Goal: Transaction & Acquisition: Register for event/course

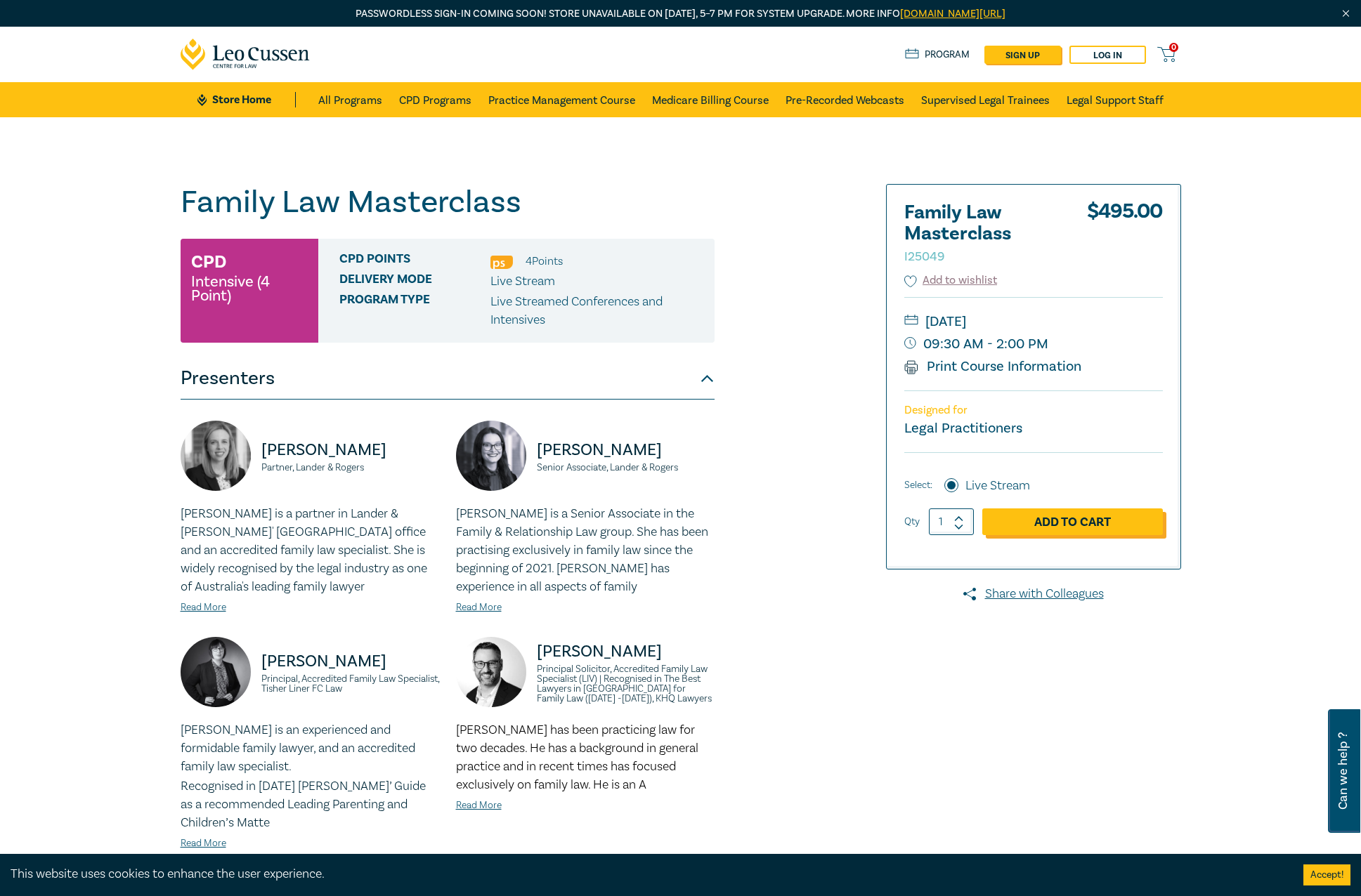
click at [1101, 517] on link "Add to Cart" at bounding box center [1073, 521] width 180 height 26
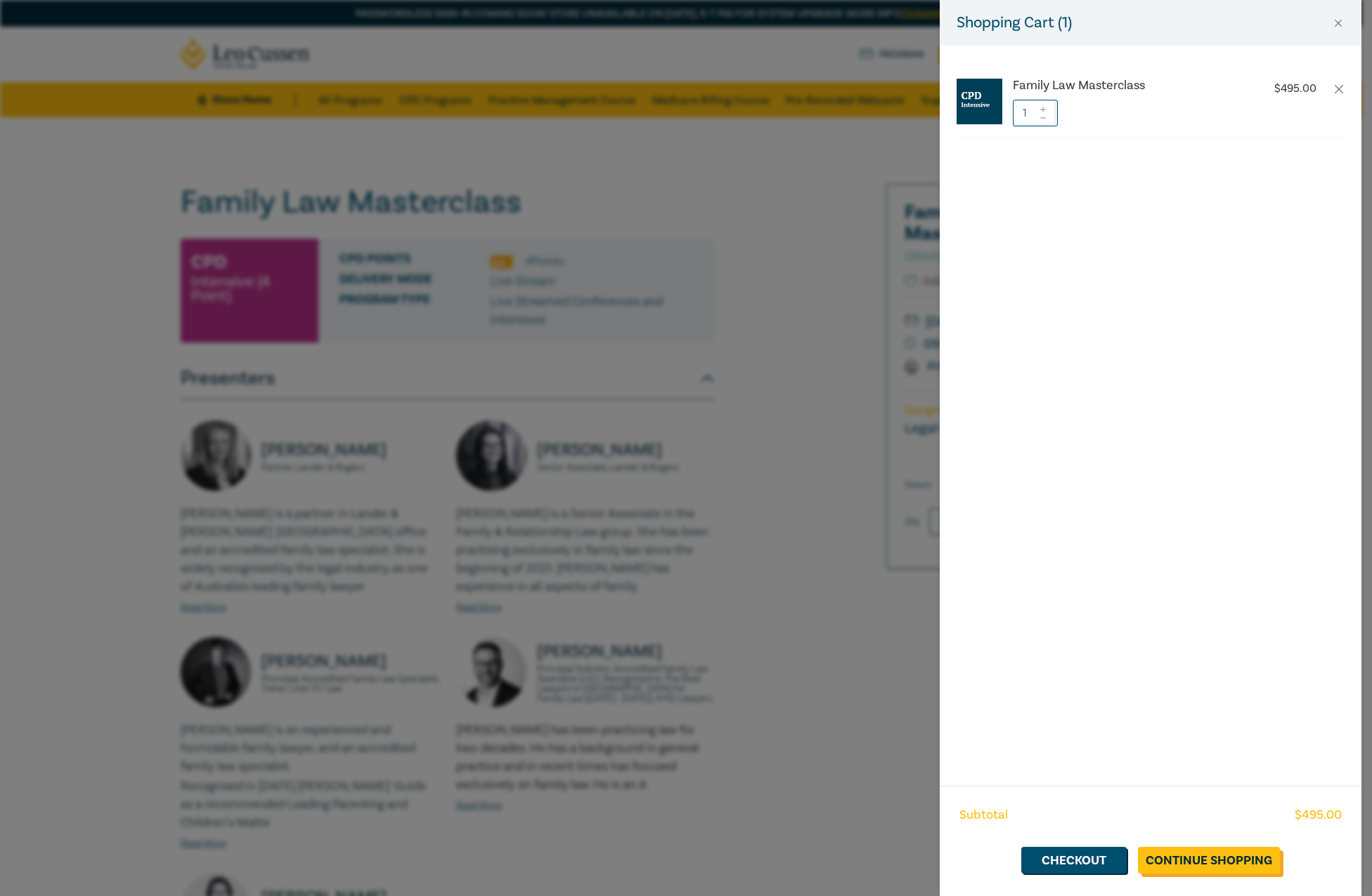
click at [1165, 861] on link "Continue Shopping" at bounding box center [1209, 860] width 142 height 26
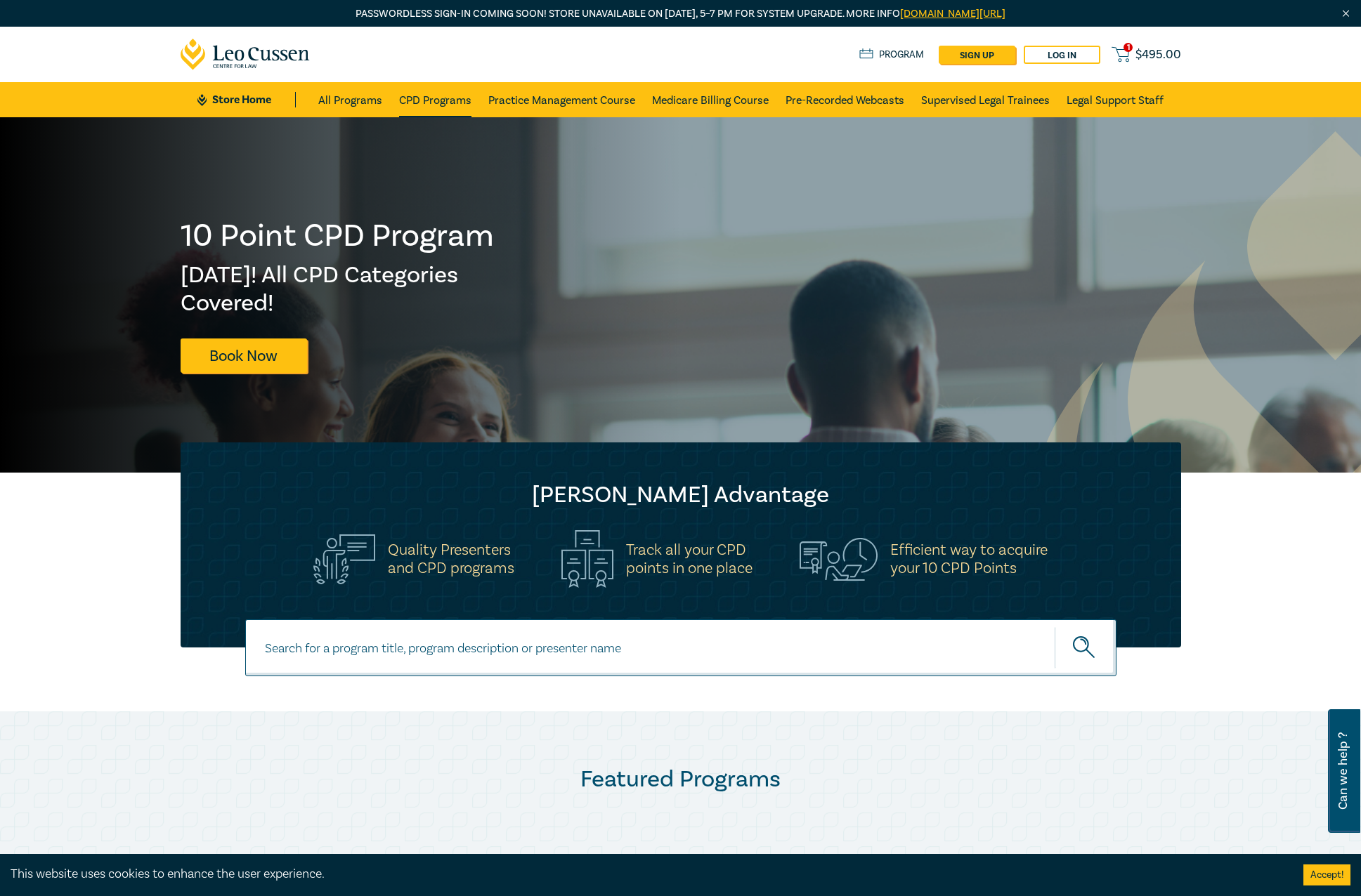
click at [455, 101] on link "CPD Programs" at bounding box center [434, 99] width 72 height 35
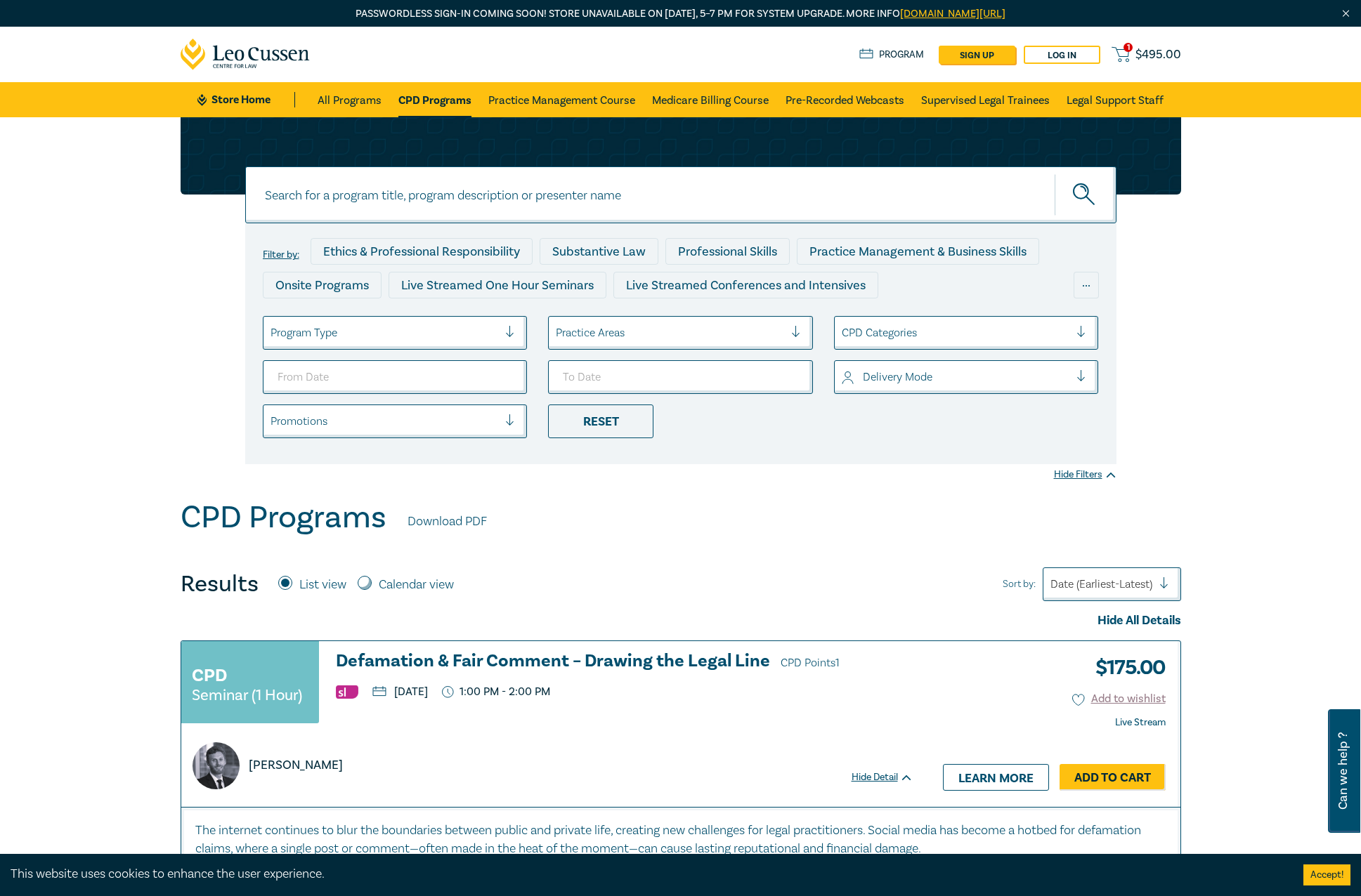
click at [638, 345] on div "Practice Areas" at bounding box center [670, 333] width 243 height 24
type input "fa"
click at [632, 355] on ul "Program Type Practice Areas CPD Categories Delivery Mode Promotions Reset" at bounding box center [681, 377] width 857 height 122
click at [625, 324] on div at bounding box center [670, 333] width 229 height 19
type input "d"
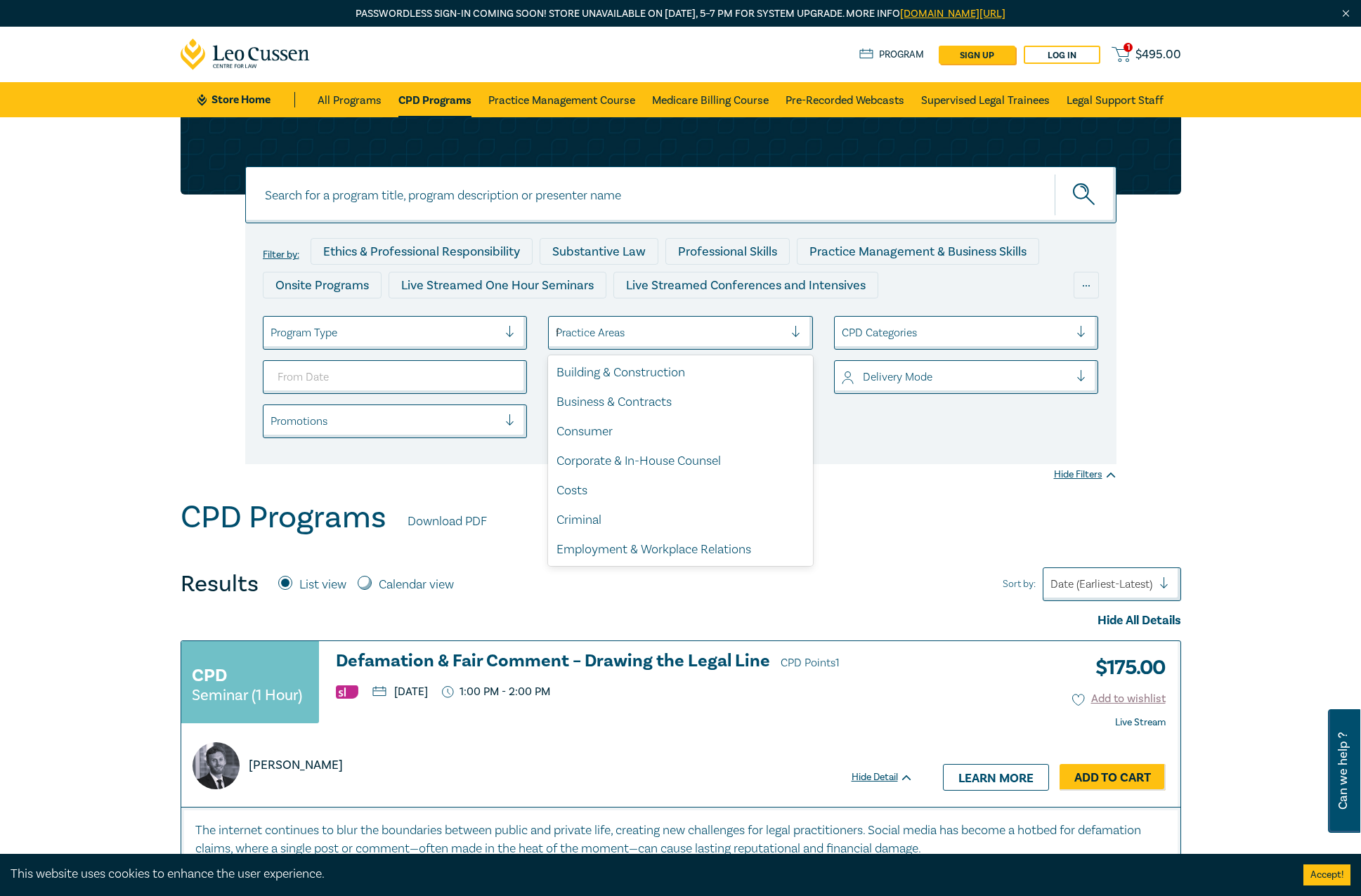
type input "fam"
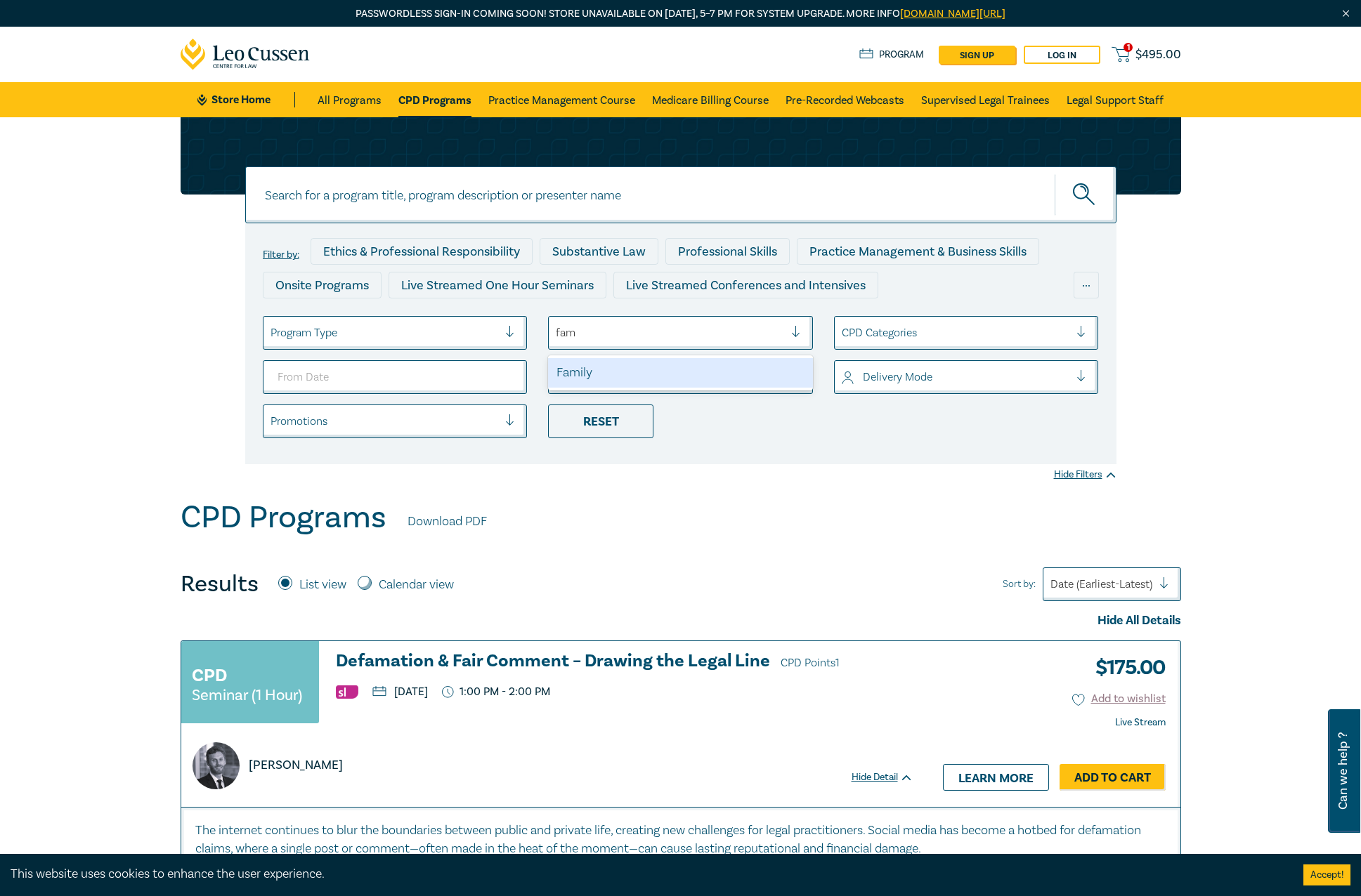
click at [586, 375] on div "Family" at bounding box center [680, 373] width 265 height 30
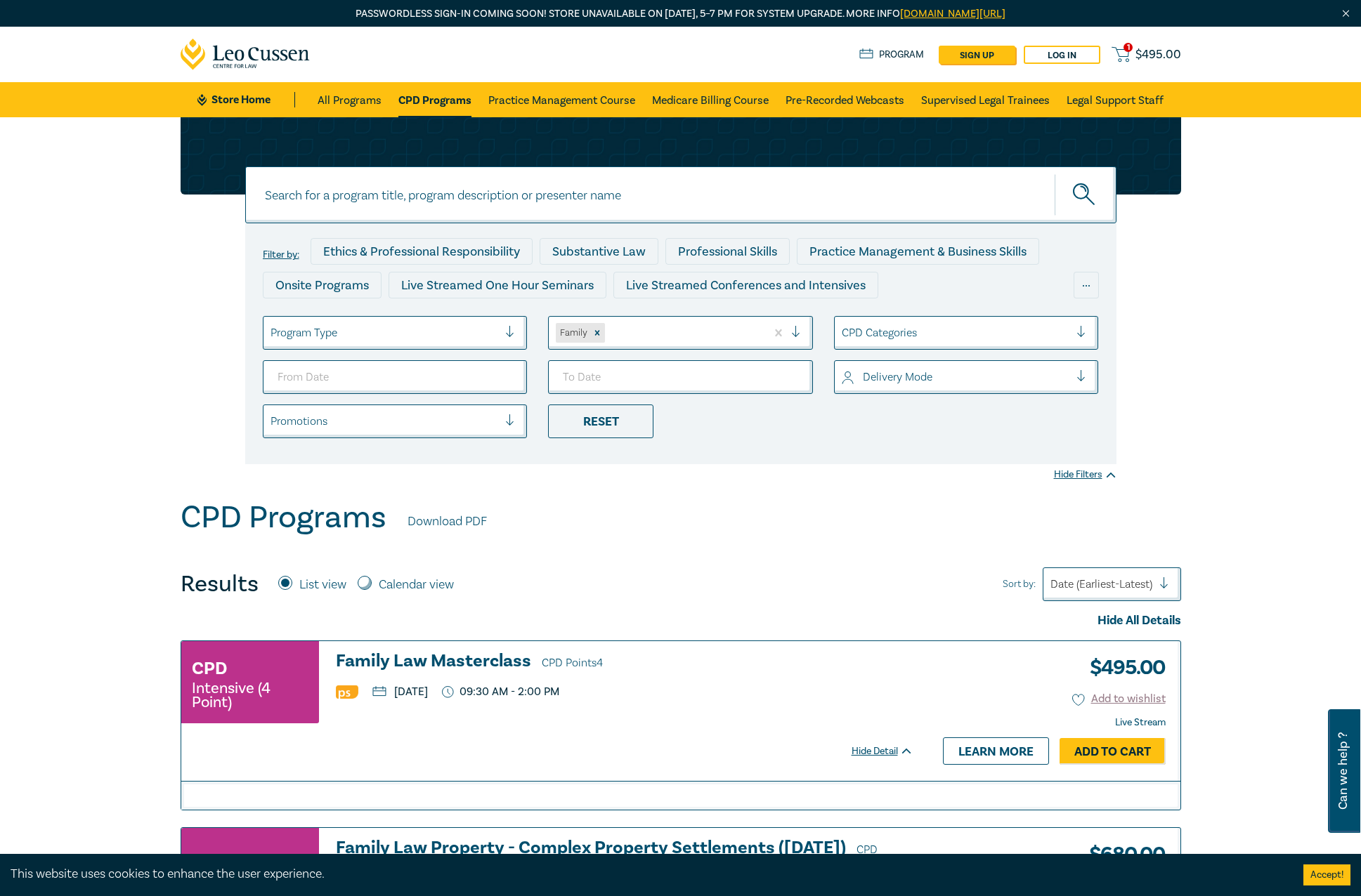
scroll to position [351, 0]
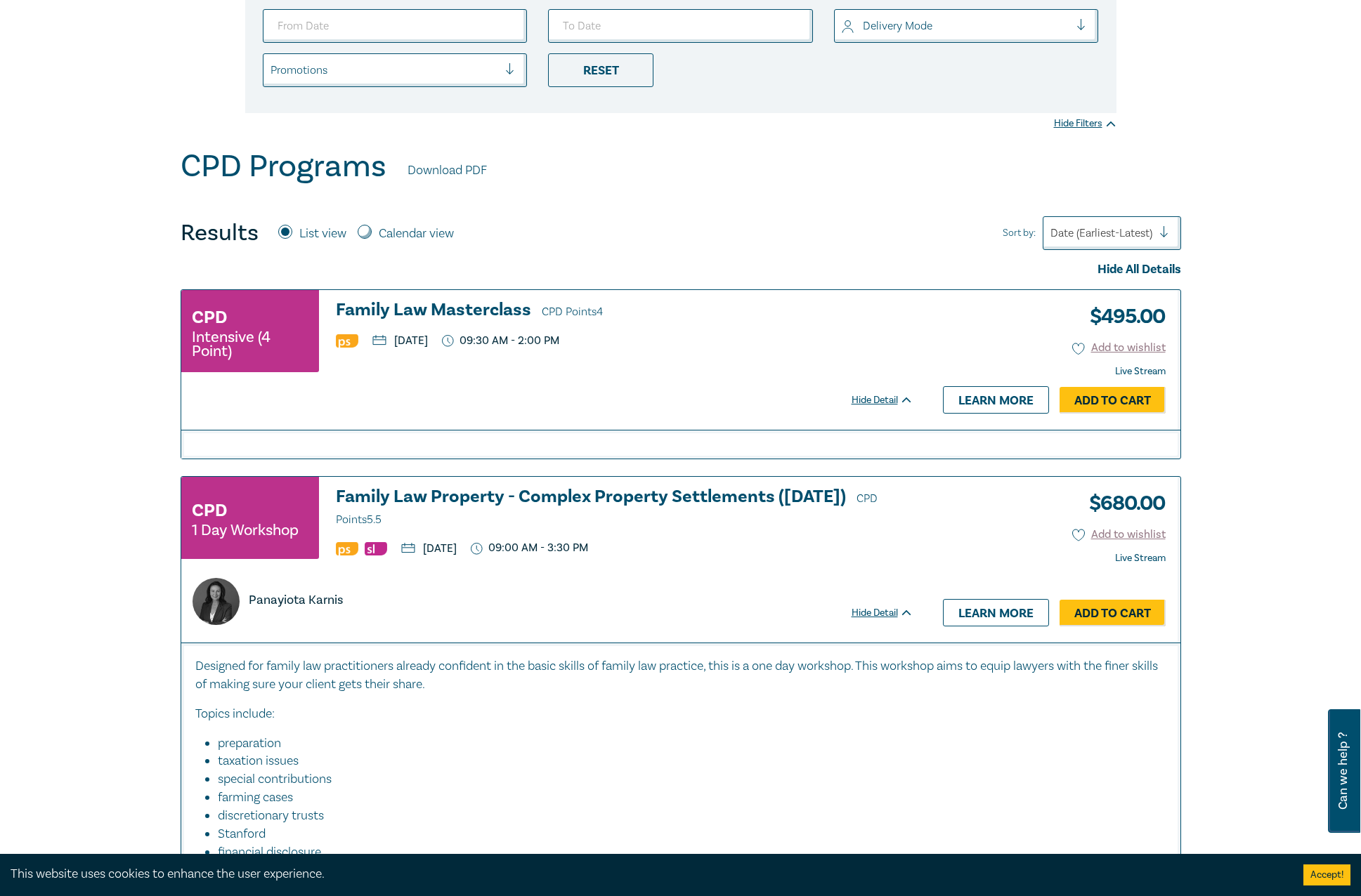
click at [315, 323] on div "CPD Intensive (4 Point)" at bounding box center [250, 331] width 138 height 82
click at [385, 308] on h3 "Family Law Masterclass CPD Points 4" at bounding box center [624, 311] width 578 height 21
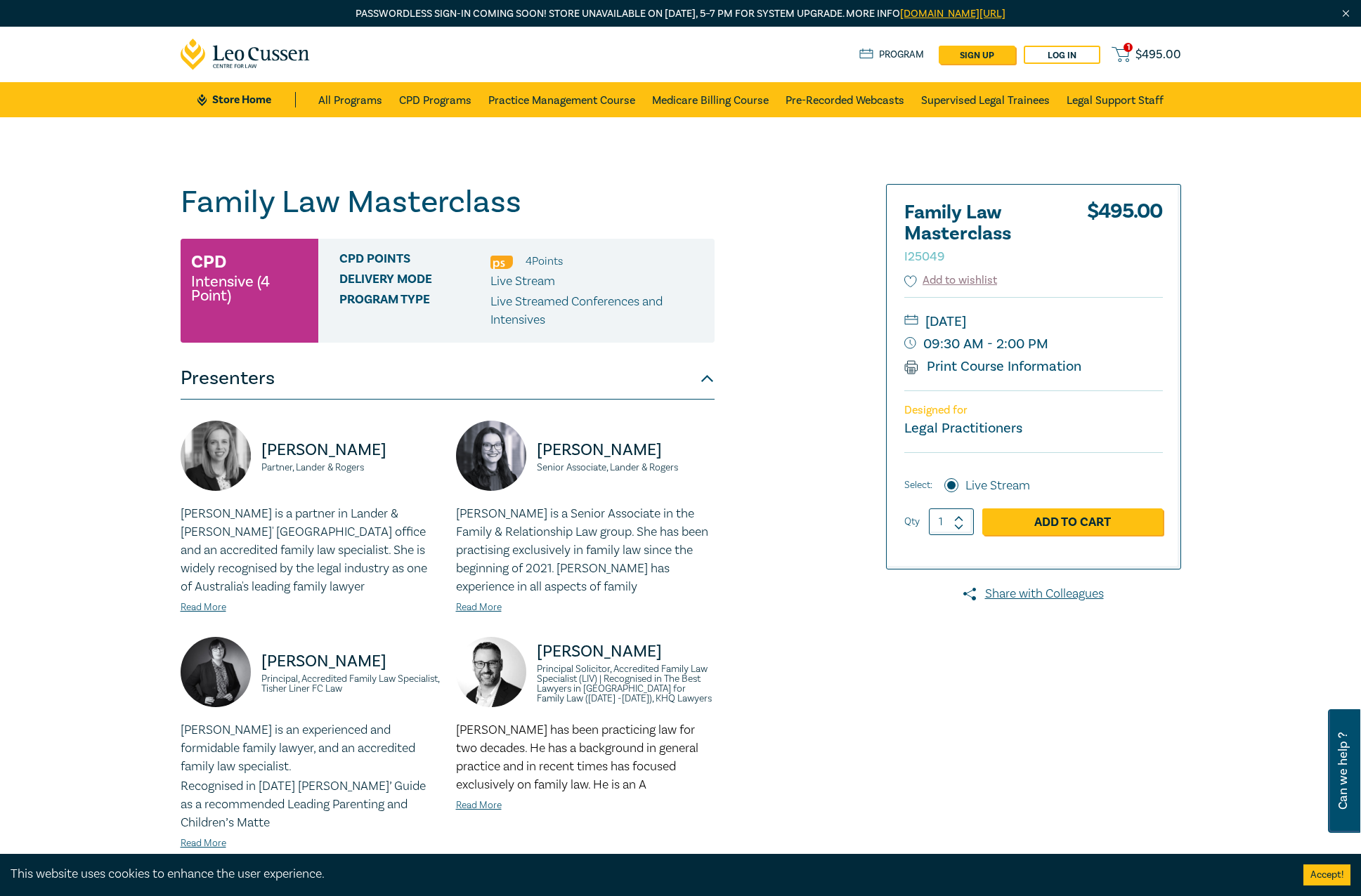
click at [1175, 53] on span "$ 495.00" at bounding box center [1158, 55] width 46 height 16
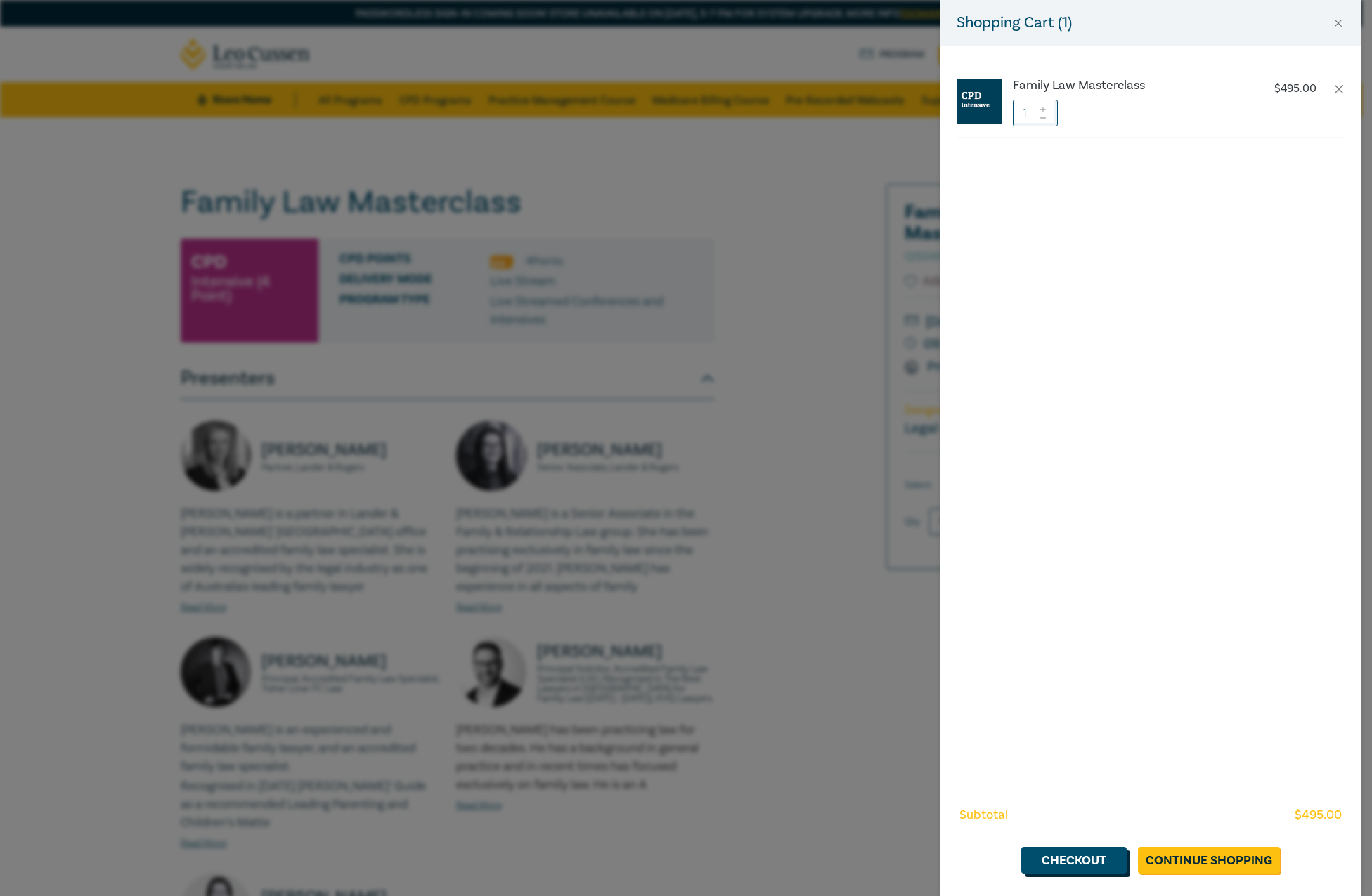
click at [1079, 864] on link "Checkout" at bounding box center [1074, 860] width 106 height 26
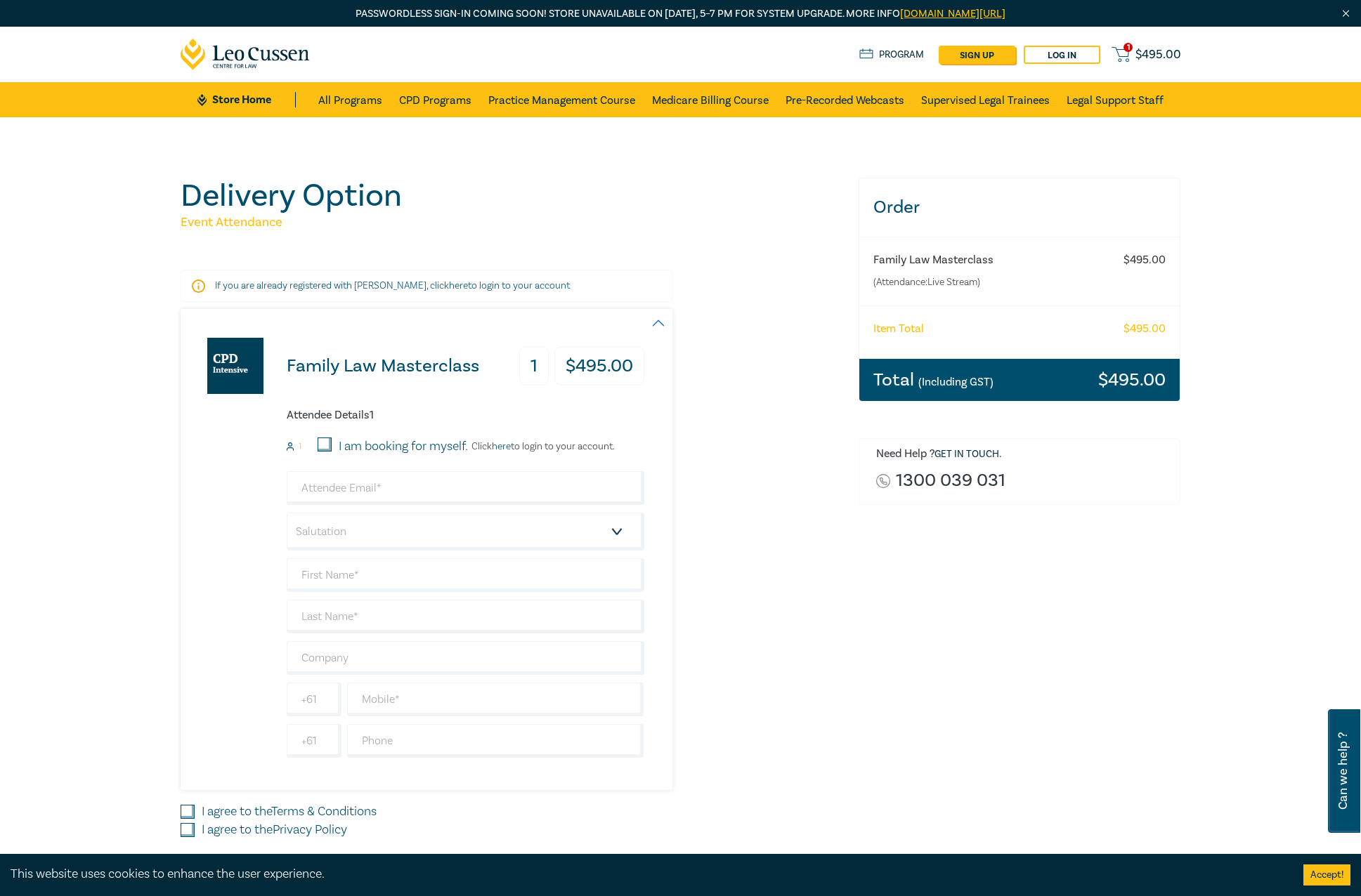
click at [375, 145] on div "Delivery Option Event Attendance If you are already registered with [PERSON_NAM…" at bounding box center [680, 537] width 1361 height 839
click at [451, 99] on link "CPD Programs" at bounding box center [434, 99] width 72 height 35
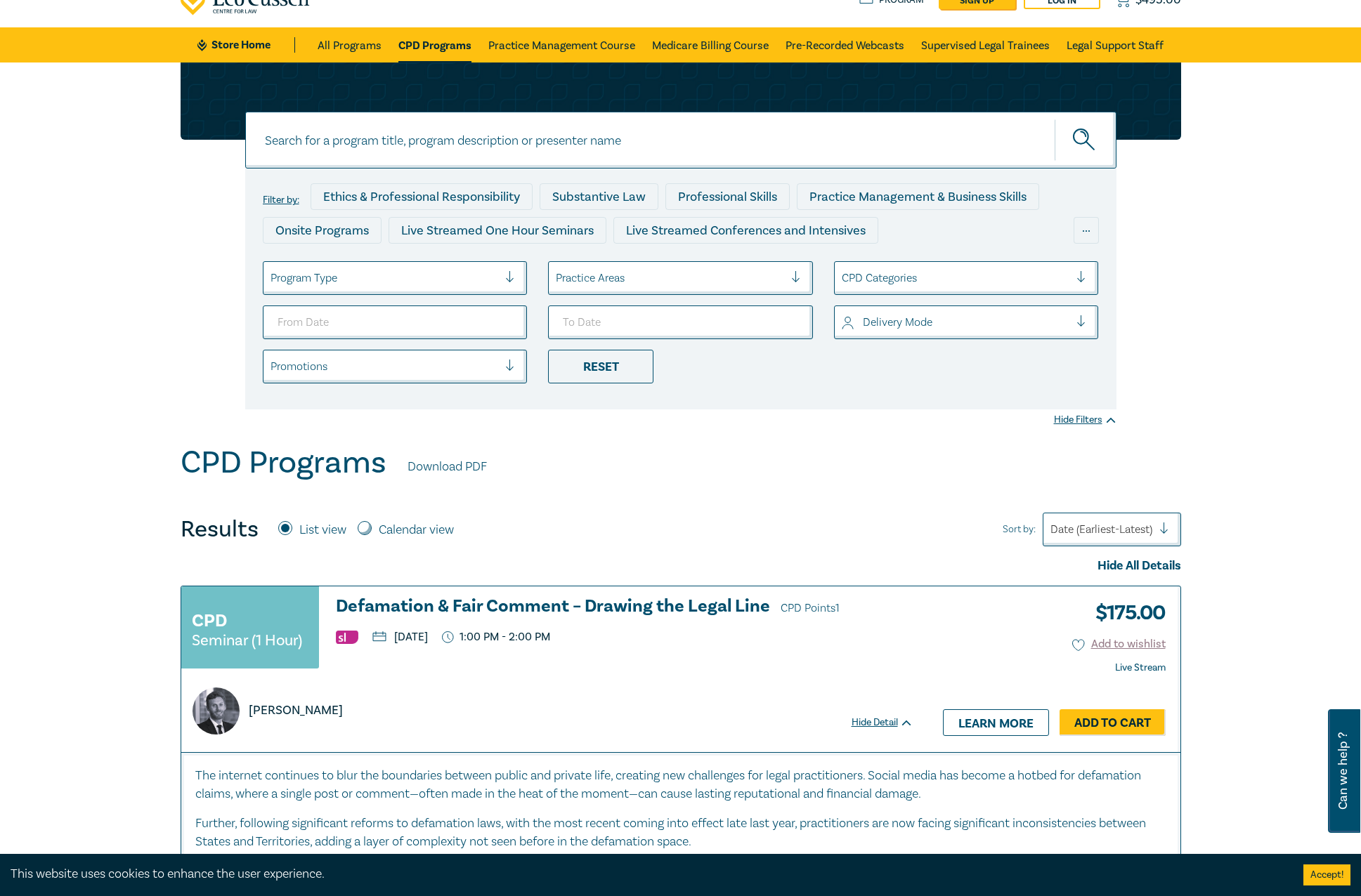
scroll to position [141, 0]
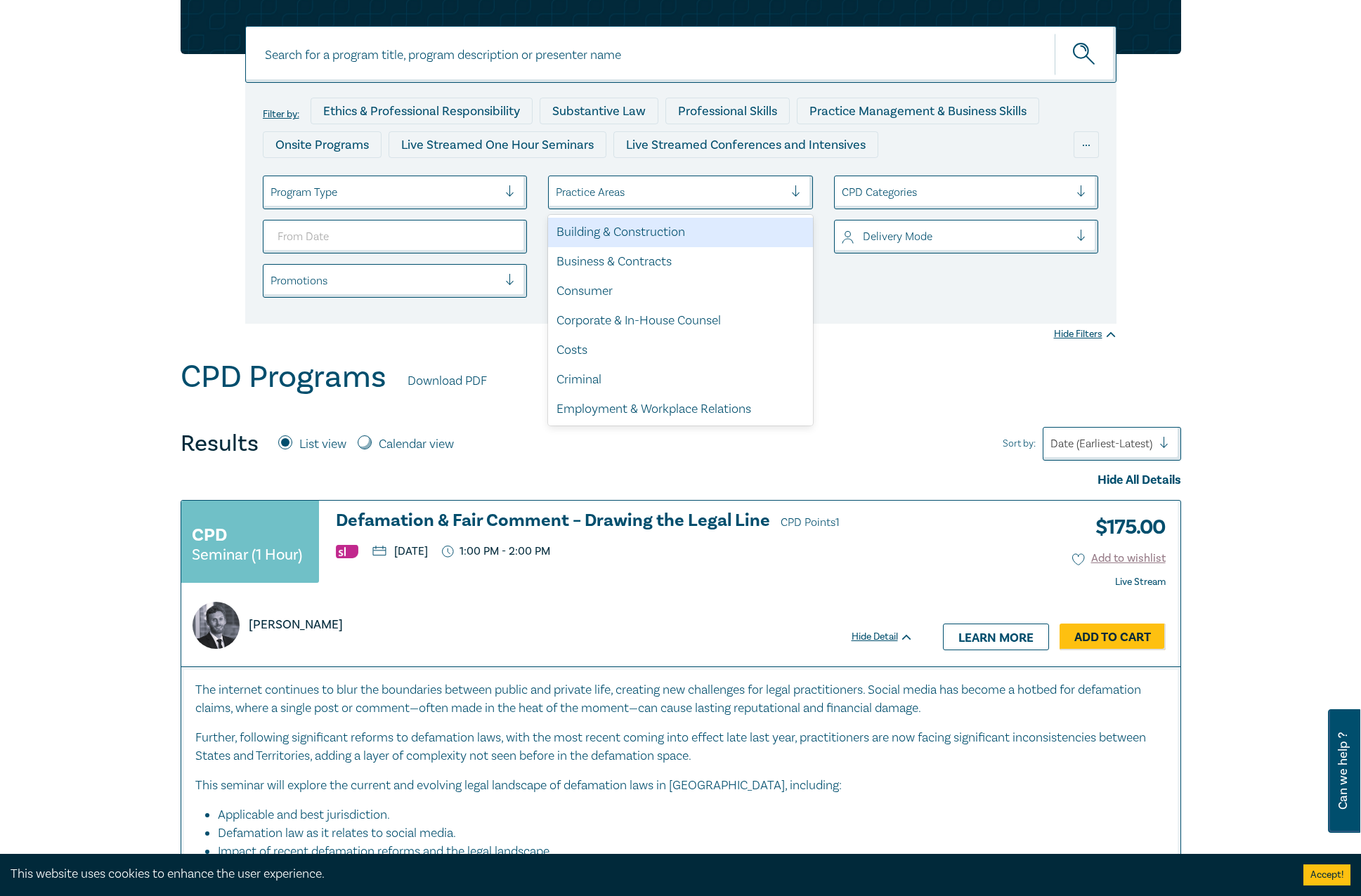
click at [621, 197] on div at bounding box center [670, 193] width 229 height 19
type input "fam"
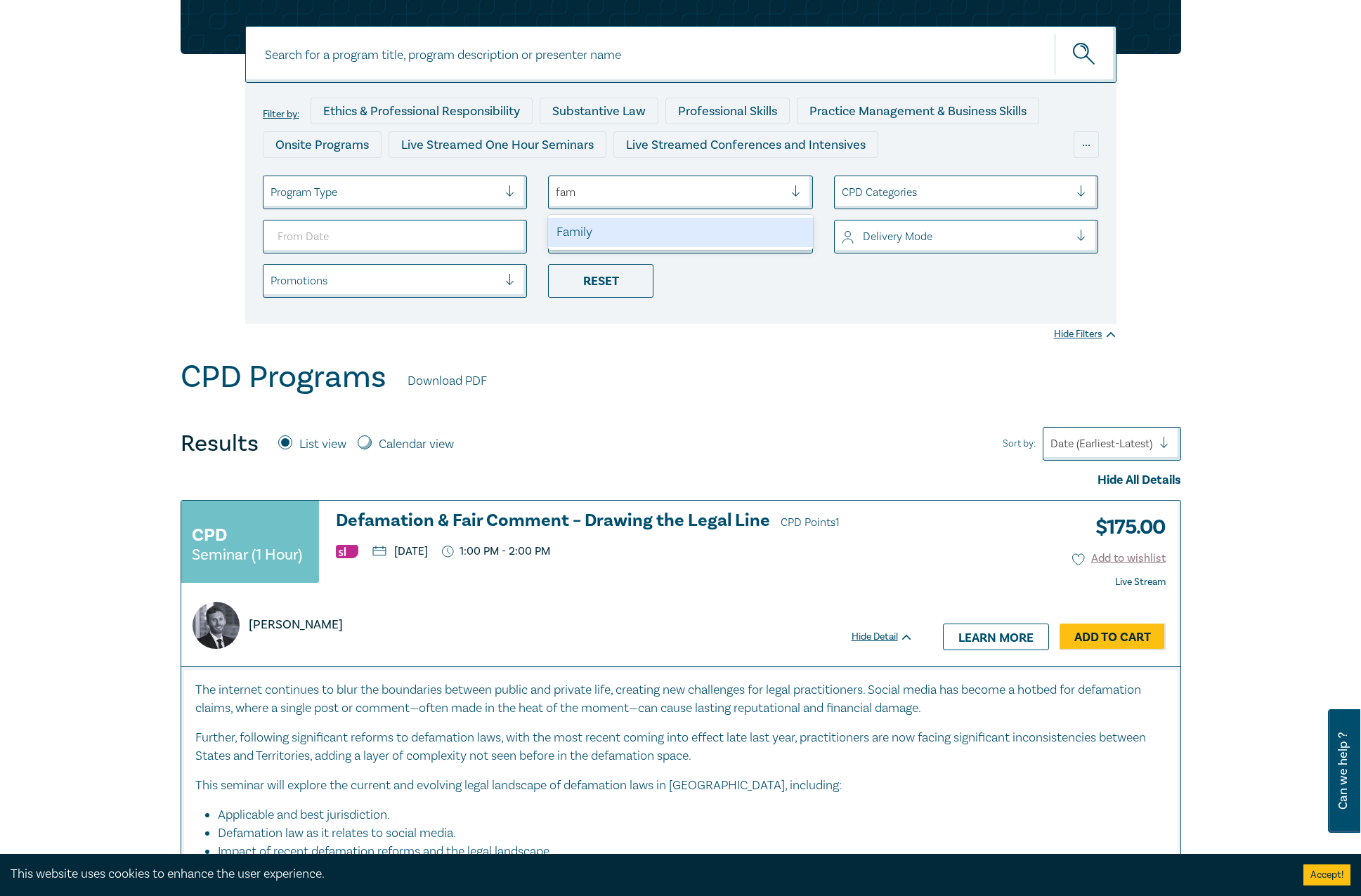
click at [622, 227] on div "Family" at bounding box center [680, 232] width 265 height 30
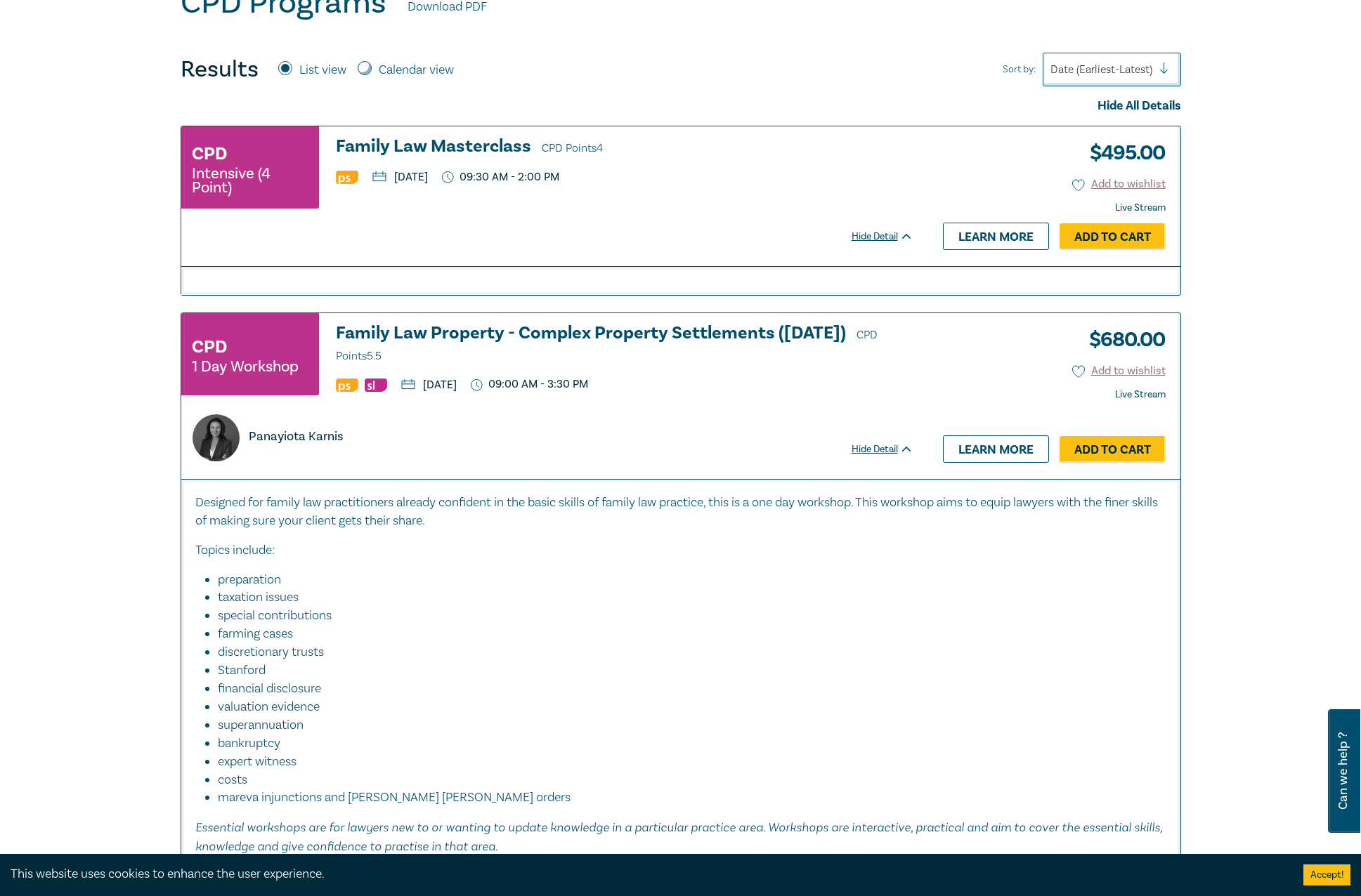
scroll to position [562, 0]
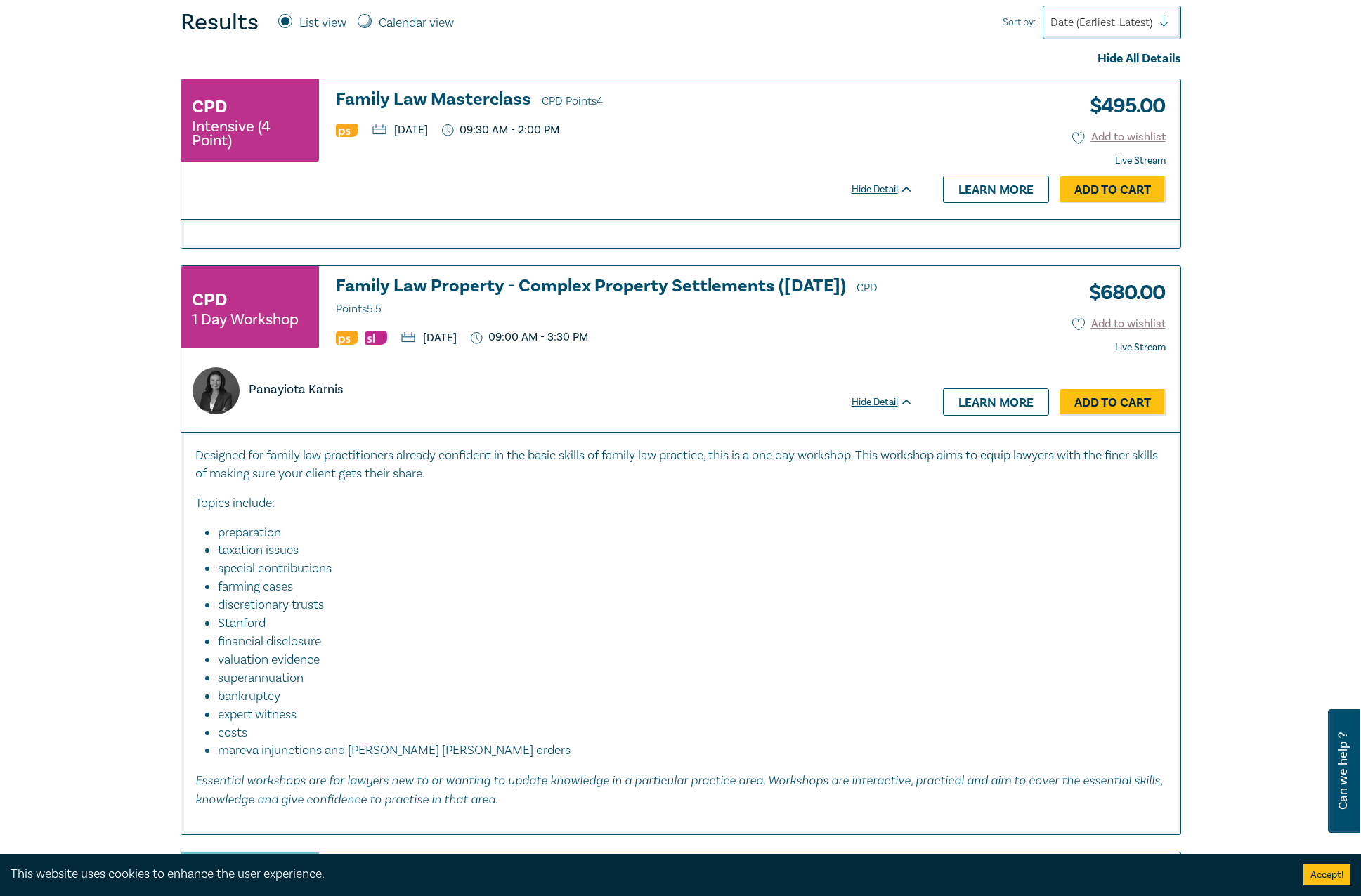
drag, startPoint x: 473, startPoint y: 340, endPoint x: 508, endPoint y: 340, distance: 35.0
click at [457, 340] on p "[DATE]" at bounding box center [428, 338] width 55 height 11
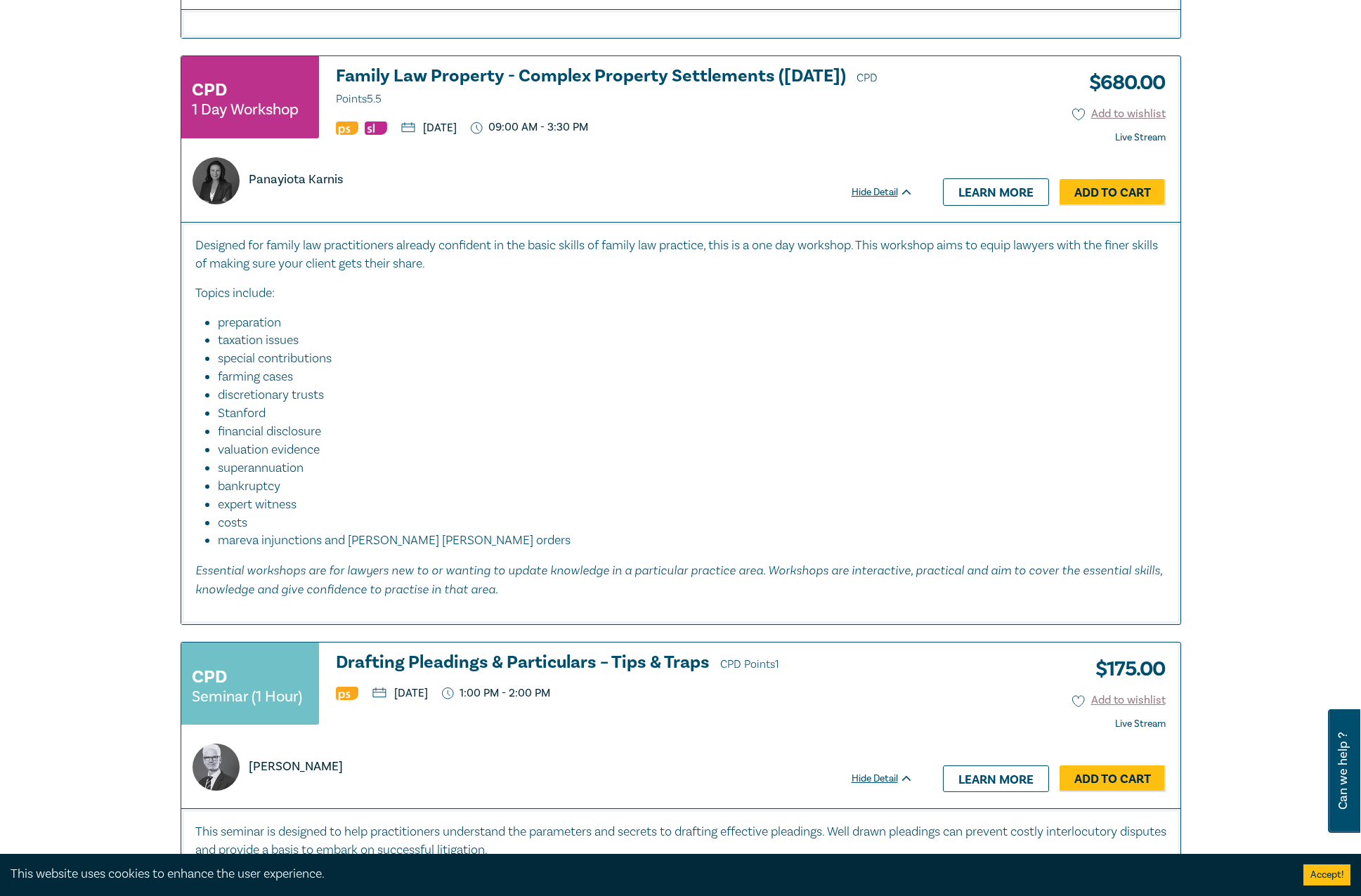
scroll to position [772, 0]
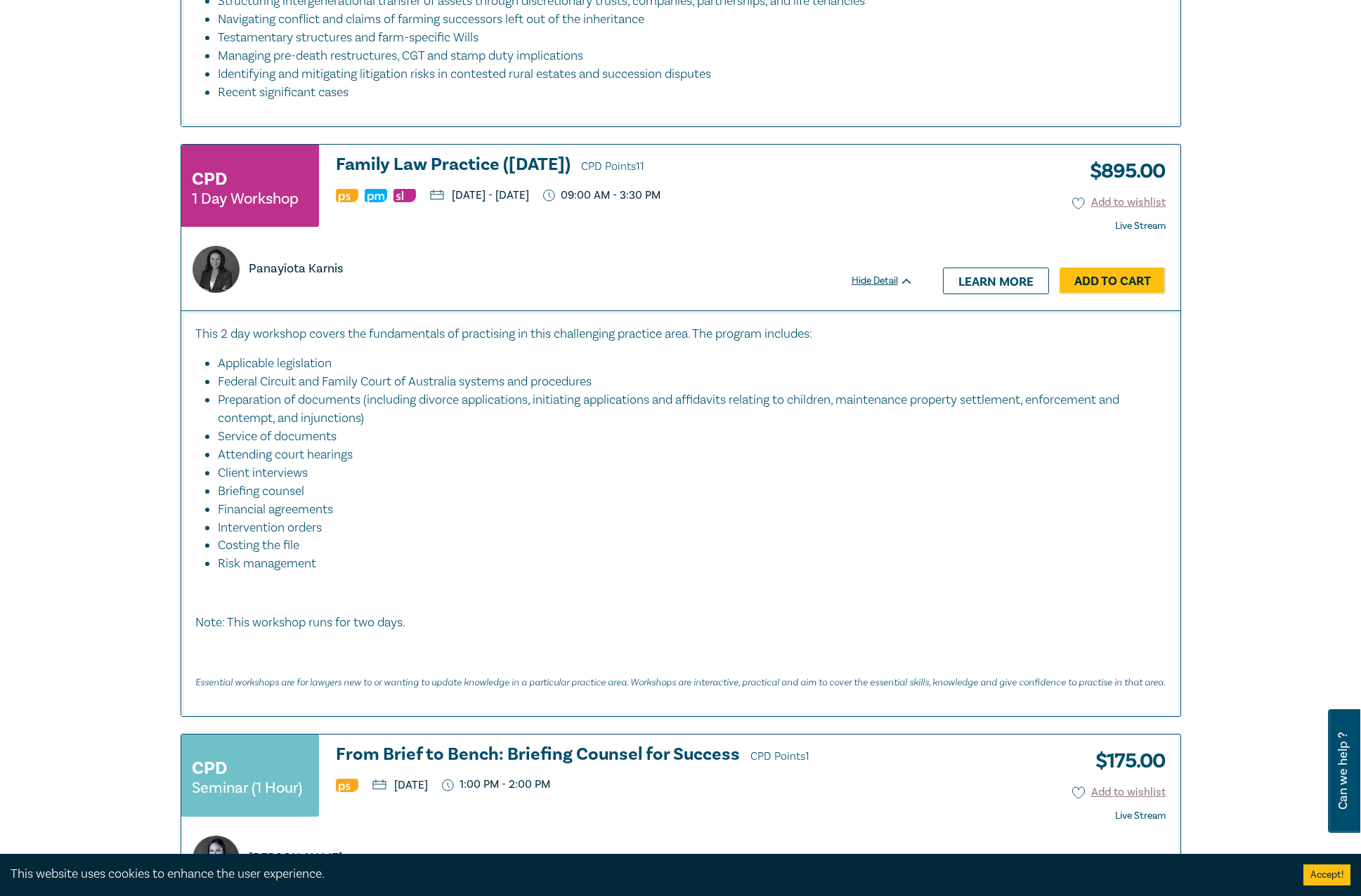
scroll to position [2108, 0]
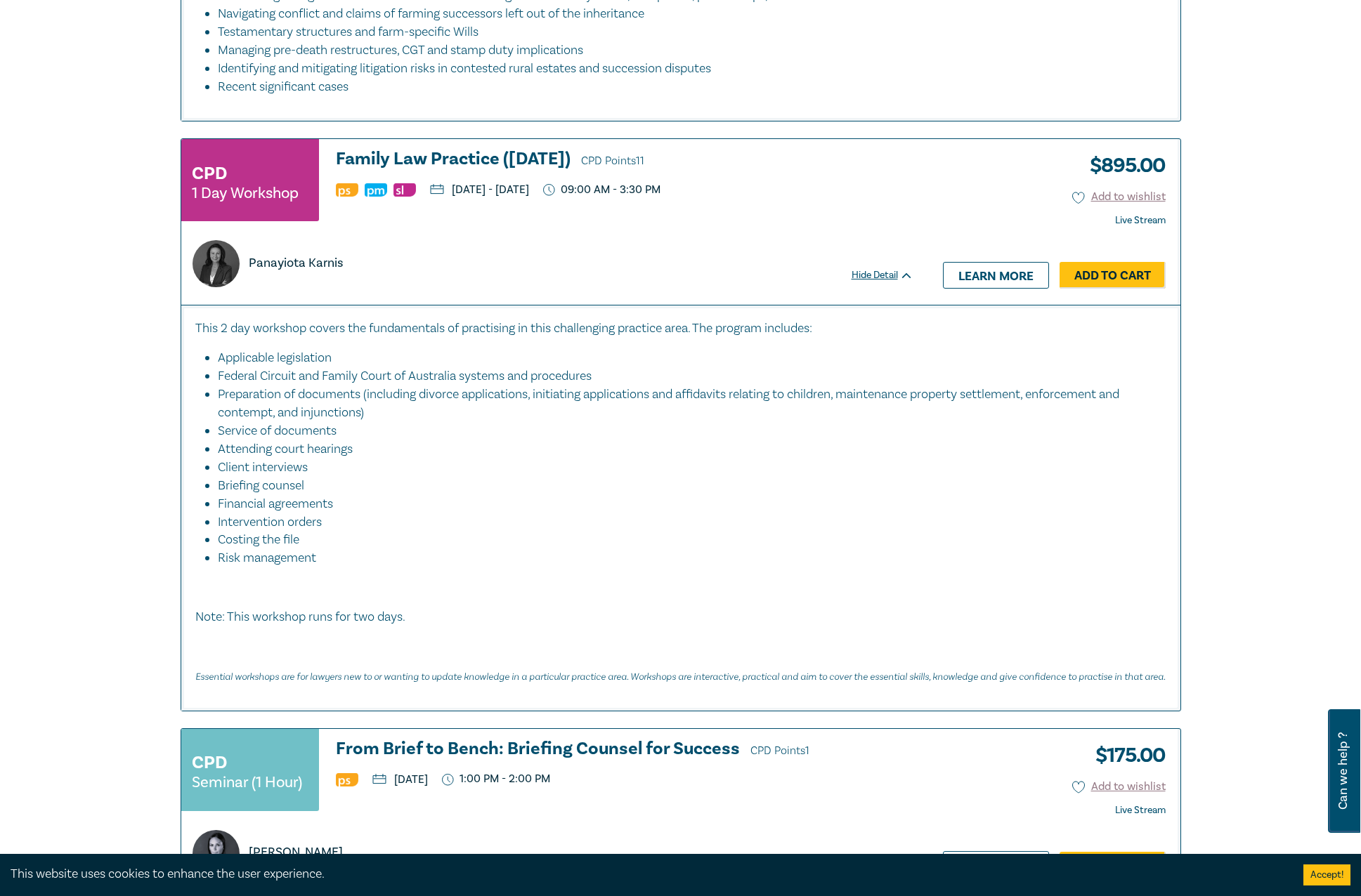
click at [614, 306] on div "This 2 day workshop covers the fundamentals of practising in this challenging p…" at bounding box center [680, 507] width 999 height 406
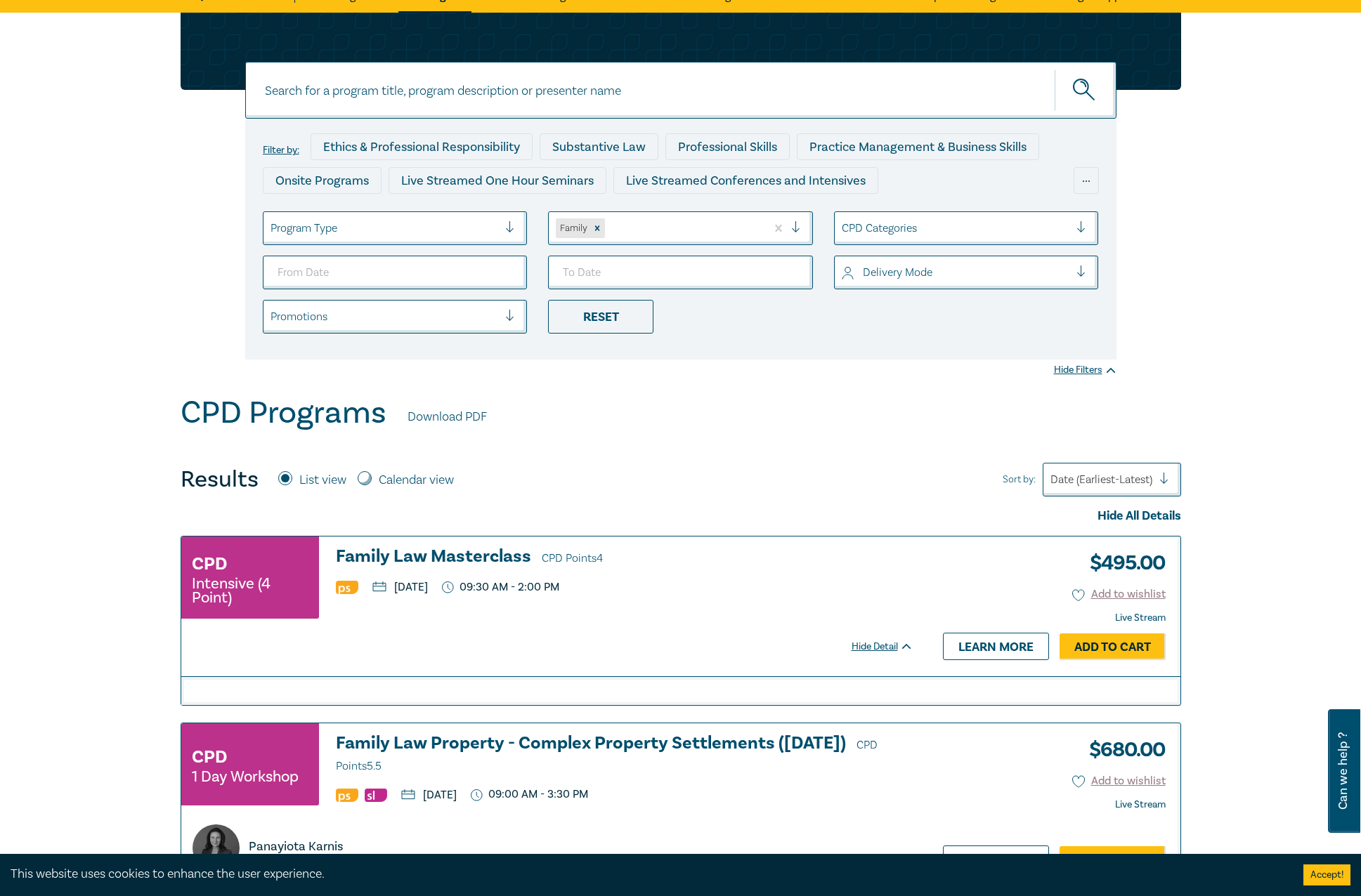
scroll to position [0, 0]
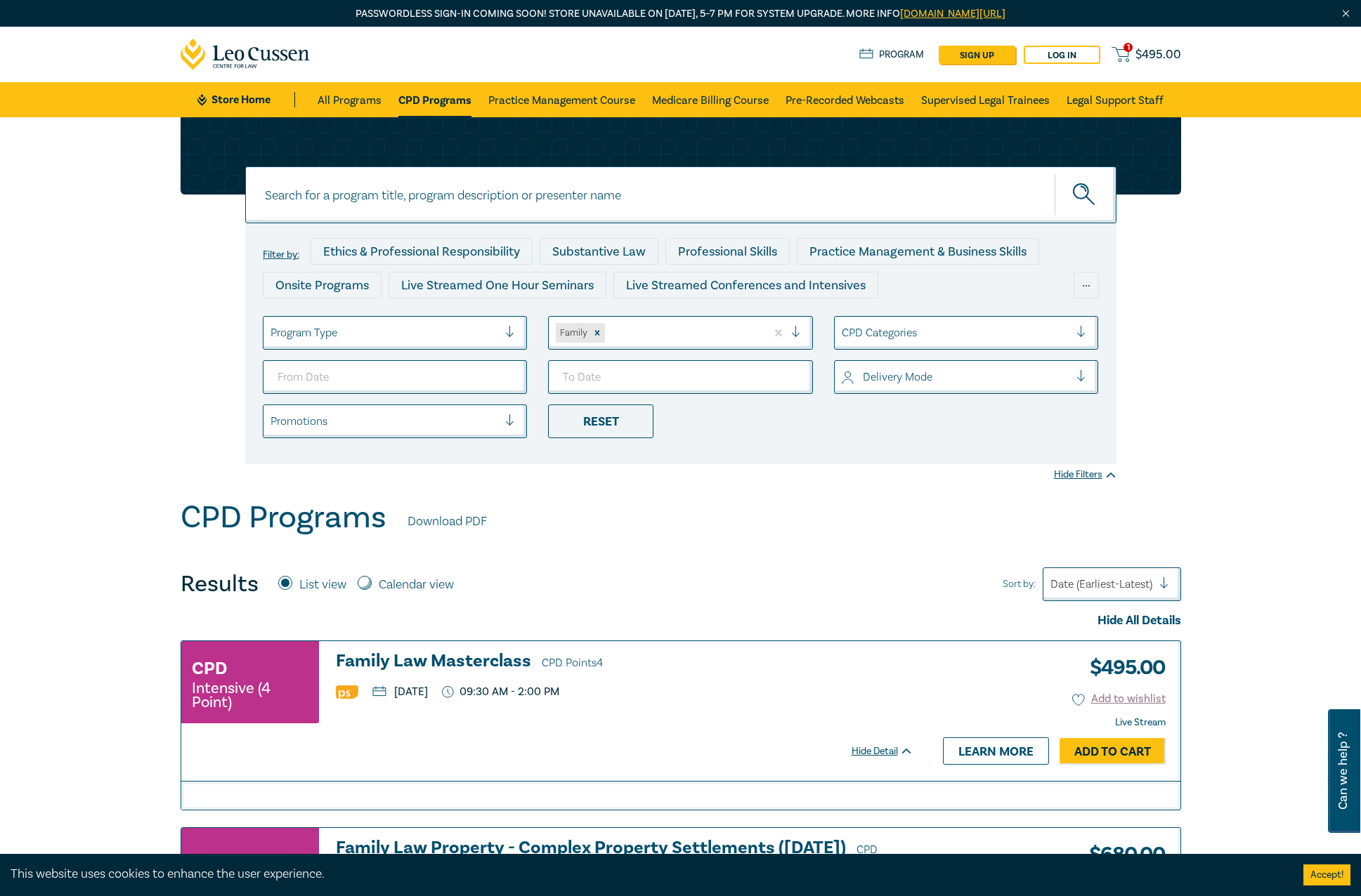
click at [1153, 47] on span "$ 495.00" at bounding box center [1158, 55] width 46 height 16
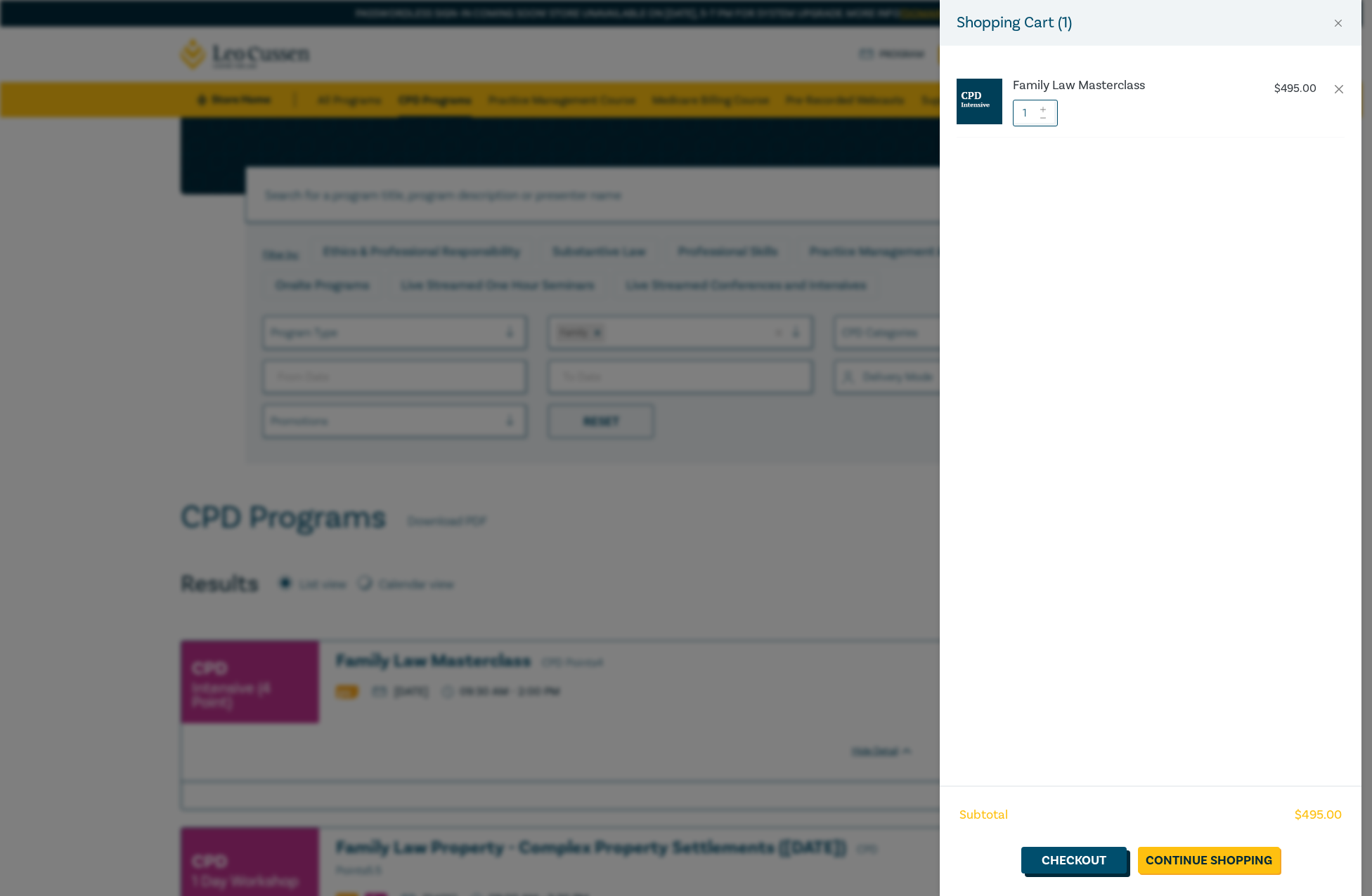
click at [1087, 860] on link "Checkout" at bounding box center [1074, 860] width 106 height 26
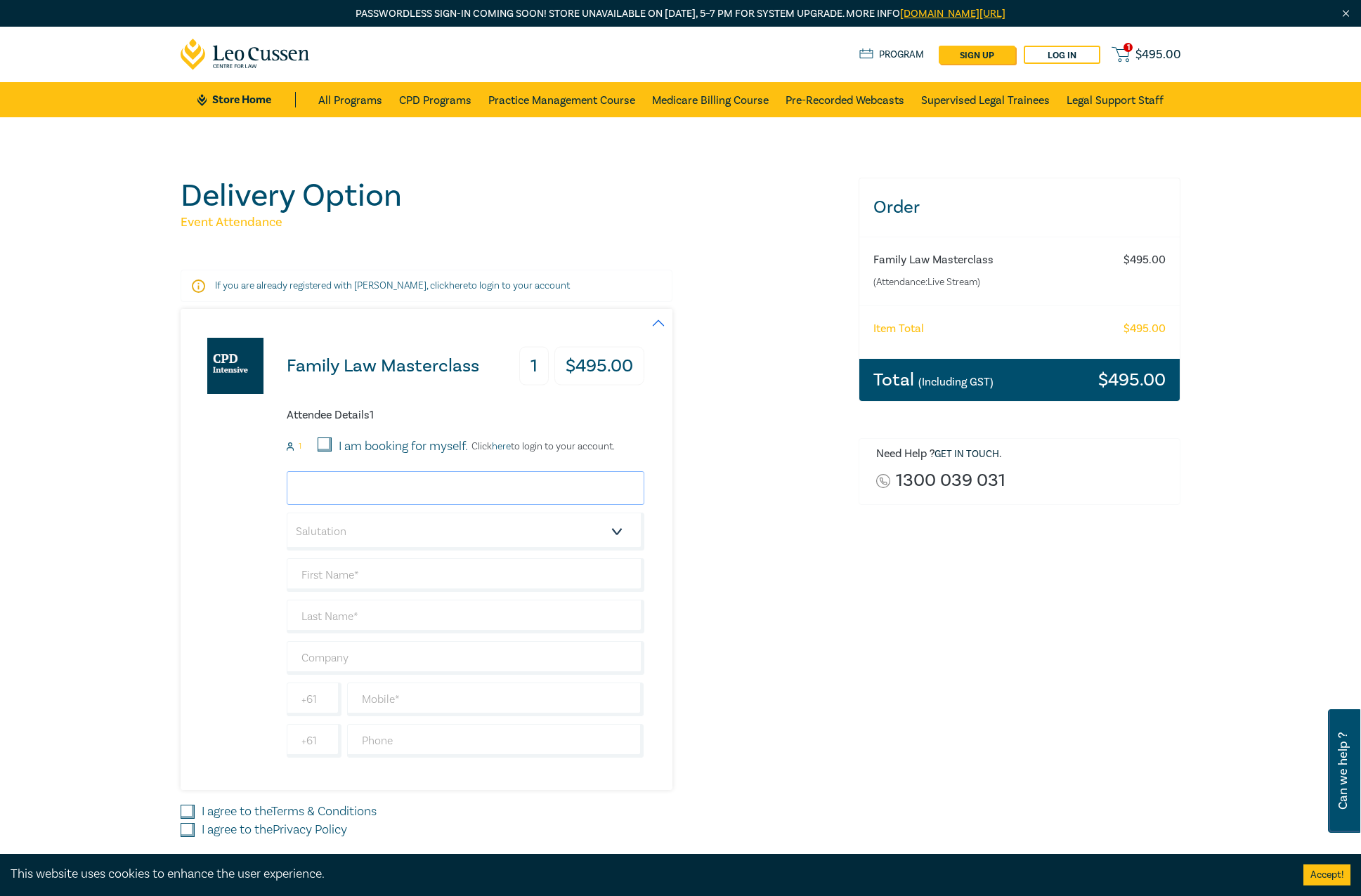
click at [382, 473] on input "email" at bounding box center [466, 488] width 358 height 33
click at [319, 442] on input "I am booking for myself." at bounding box center [325, 445] width 14 height 14
checkbox input "true"
click at [359, 500] on input "email" at bounding box center [466, 488] width 358 height 33
type input "[EMAIL_ADDRESS][DOMAIN_NAME]"
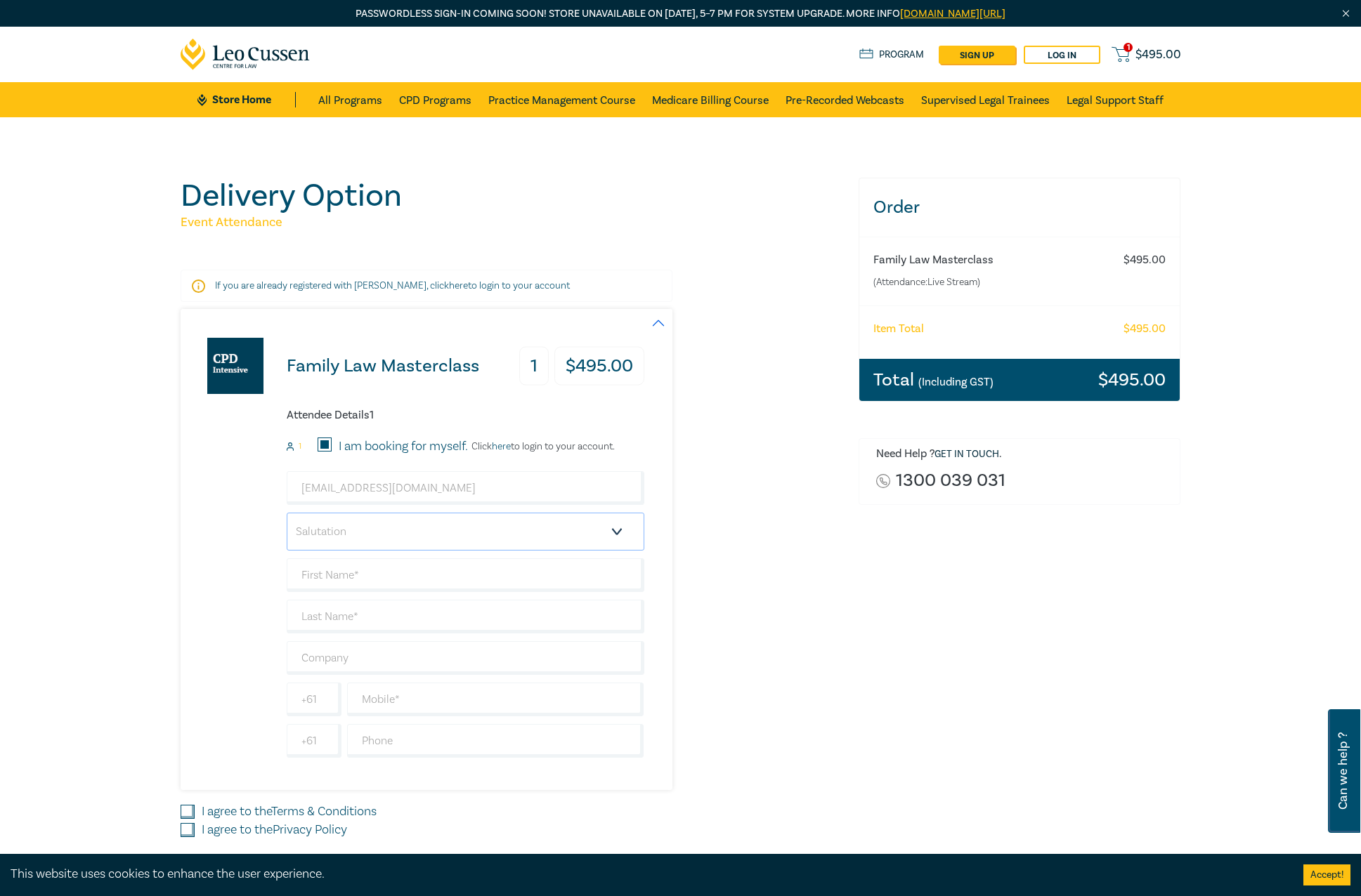
click at [414, 549] on select "Salutation Mr. Mrs. Ms. Miss Dr. Prof. Other" at bounding box center [466, 532] width 358 height 38
click at [287, 513] on select "Salutation Mr. Mrs. Ms. Miss Dr. Prof. Other" at bounding box center [466, 532] width 358 height 38
click at [348, 553] on div "[EMAIL_ADDRESS][DOMAIN_NAME] Salutation Mr. Mrs. Ms. Miss Dr. Prof. Other +61 +…" at bounding box center [466, 615] width 358 height 287
click at [344, 542] on select "Salutation Mr. Mrs. Ms. Miss Dr. Prof. Other" at bounding box center [466, 532] width 358 height 38
select select "Miss"
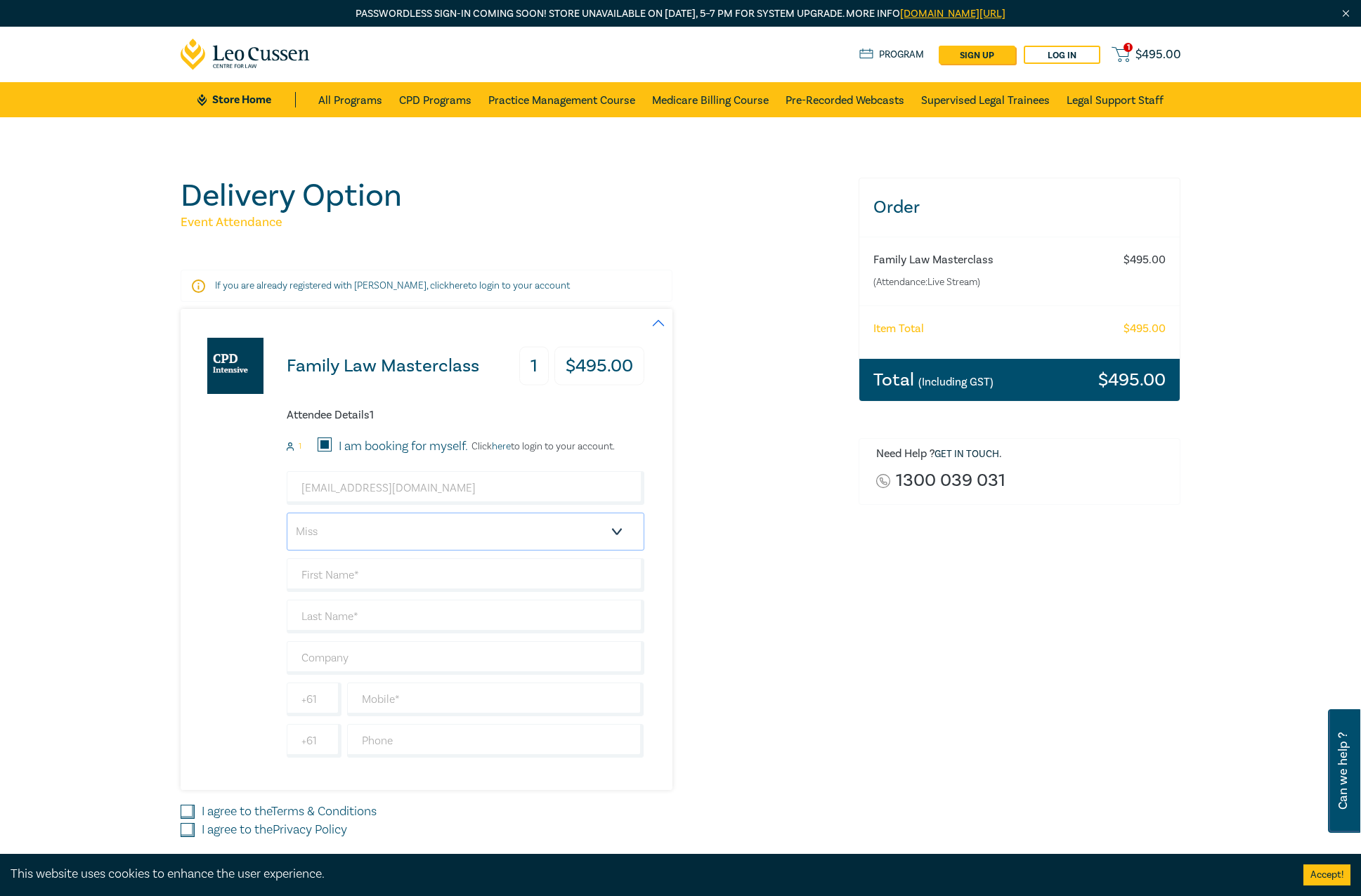
click at [287, 513] on select "Salutation Mr. Mrs. Ms. Miss Dr. Prof. Other" at bounding box center [466, 532] width 358 height 38
click at [344, 573] on input "text" at bounding box center [466, 575] width 358 height 33
type input "Chiar"
type input "Mant"
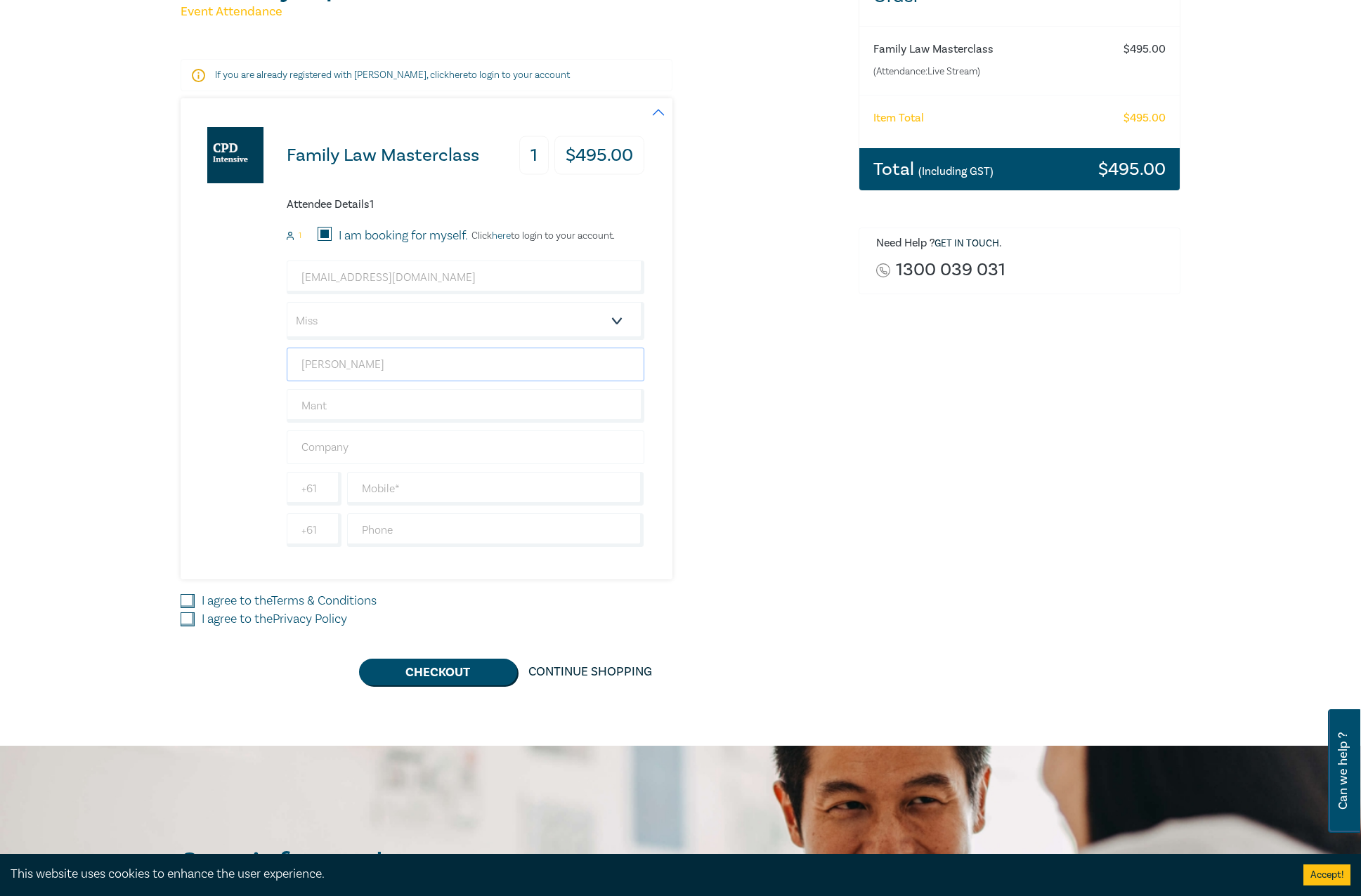
type input "[PERSON_NAME]"
click at [354, 446] on input "text" at bounding box center [466, 447] width 358 height 33
click at [445, 476] on input "text" at bounding box center [496, 488] width 297 height 33
type input "0415339896"
click at [830, 492] on div "Family Law Masterclass 1 $ 495.00 Attendee Details 1 1 I am booking for myself.…" at bounding box center [511, 339] width 661 height 481
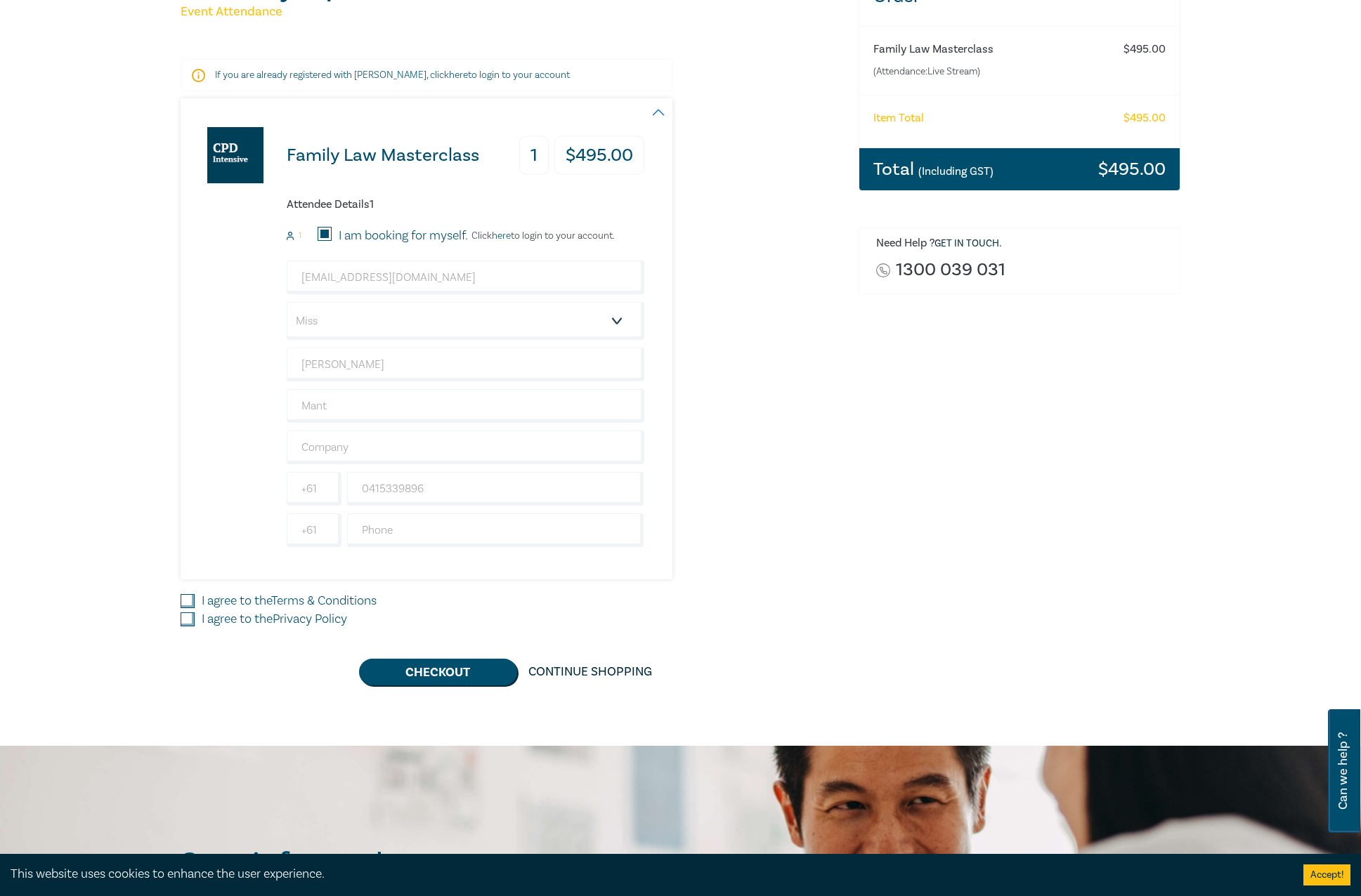
click at [182, 605] on input "I agree to the Terms & Conditions" at bounding box center [187, 601] width 14 height 14
checkbox input "true"
click at [184, 622] on input "I agree to the Privacy Policy" at bounding box center [187, 619] width 14 height 14
checkbox input "true"
click at [427, 682] on button "Checkout" at bounding box center [438, 672] width 158 height 26
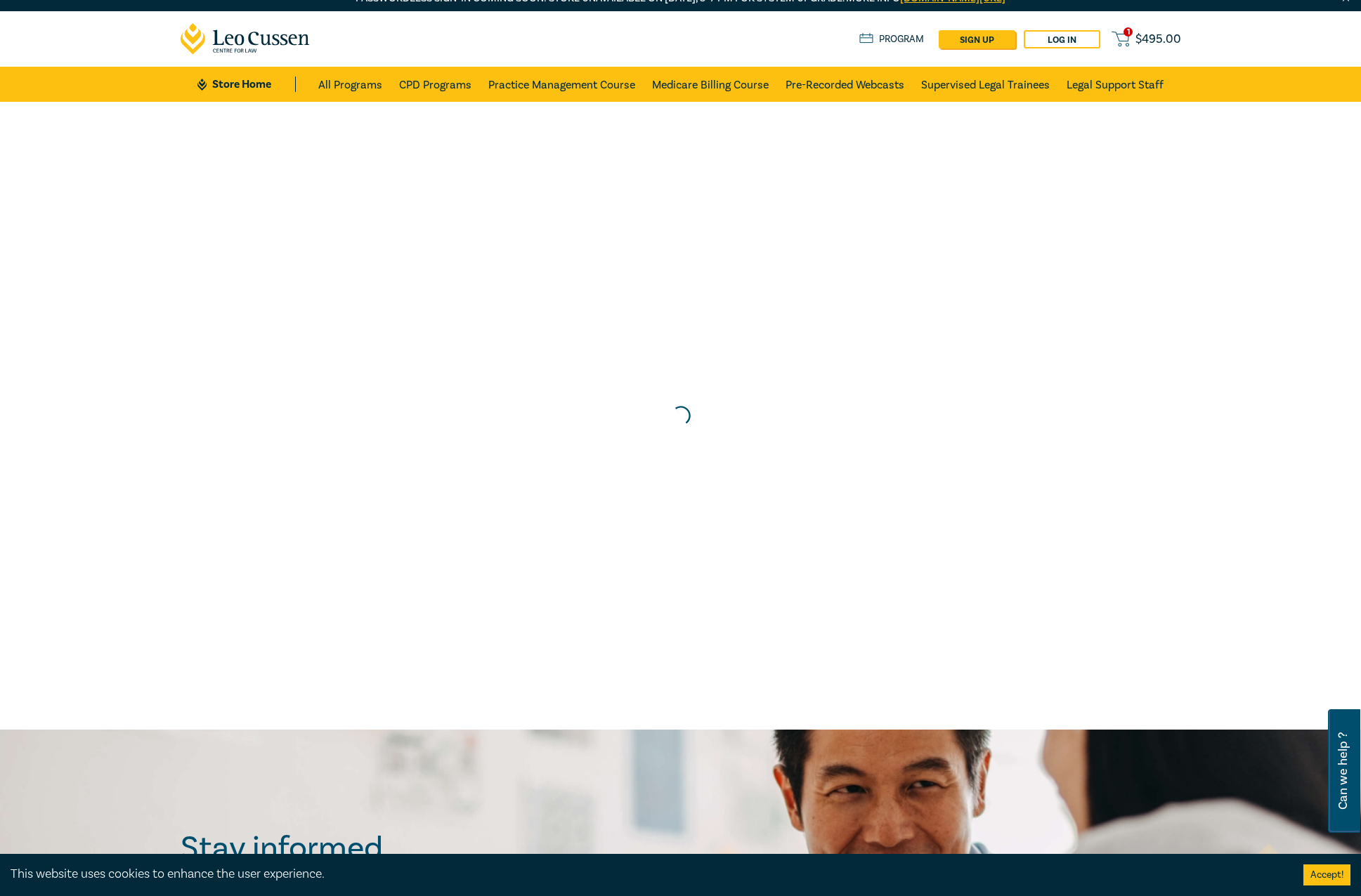
scroll to position [0, 0]
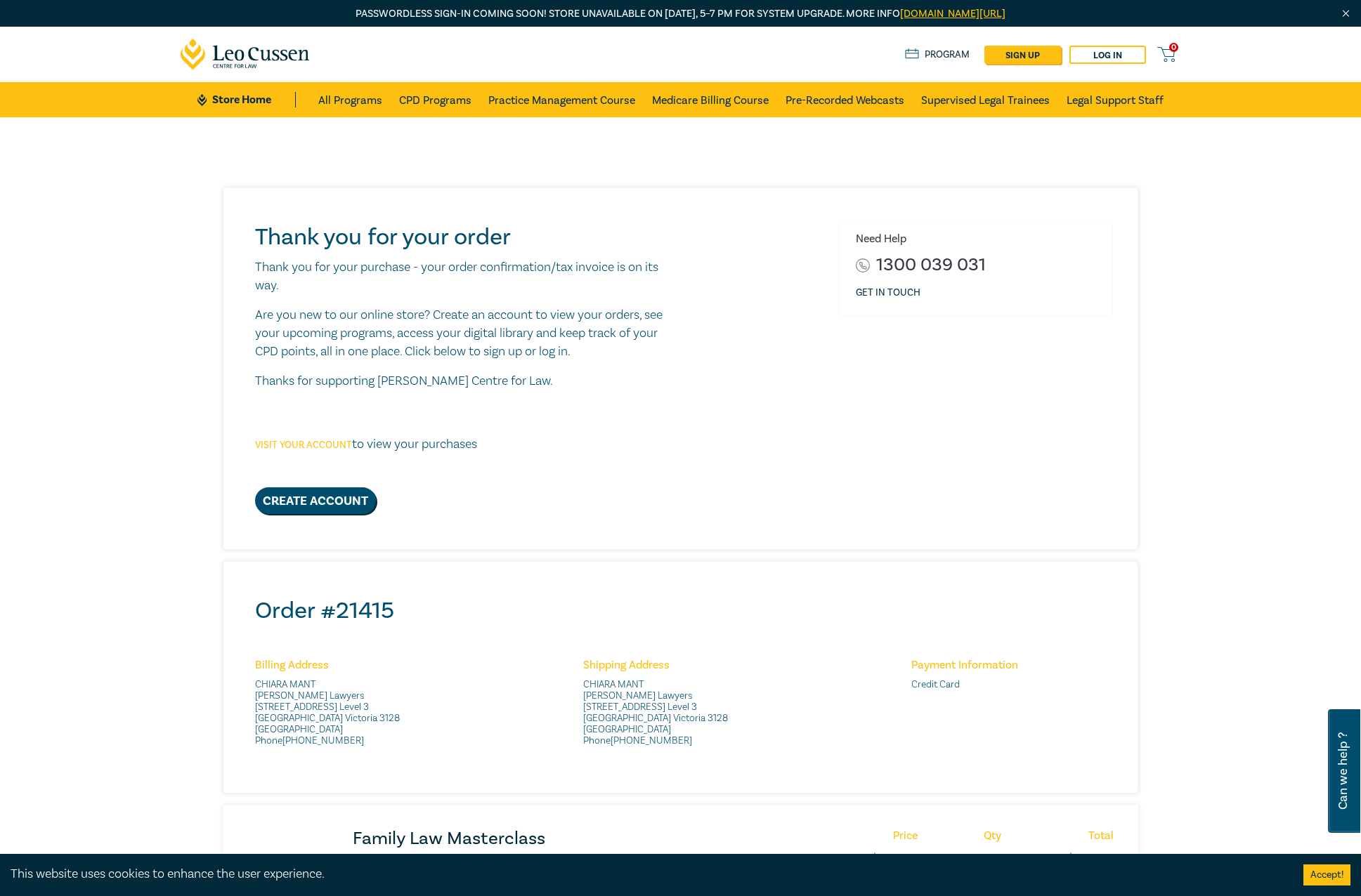
click at [325, 443] on link "Visit your account" at bounding box center [303, 445] width 97 height 12
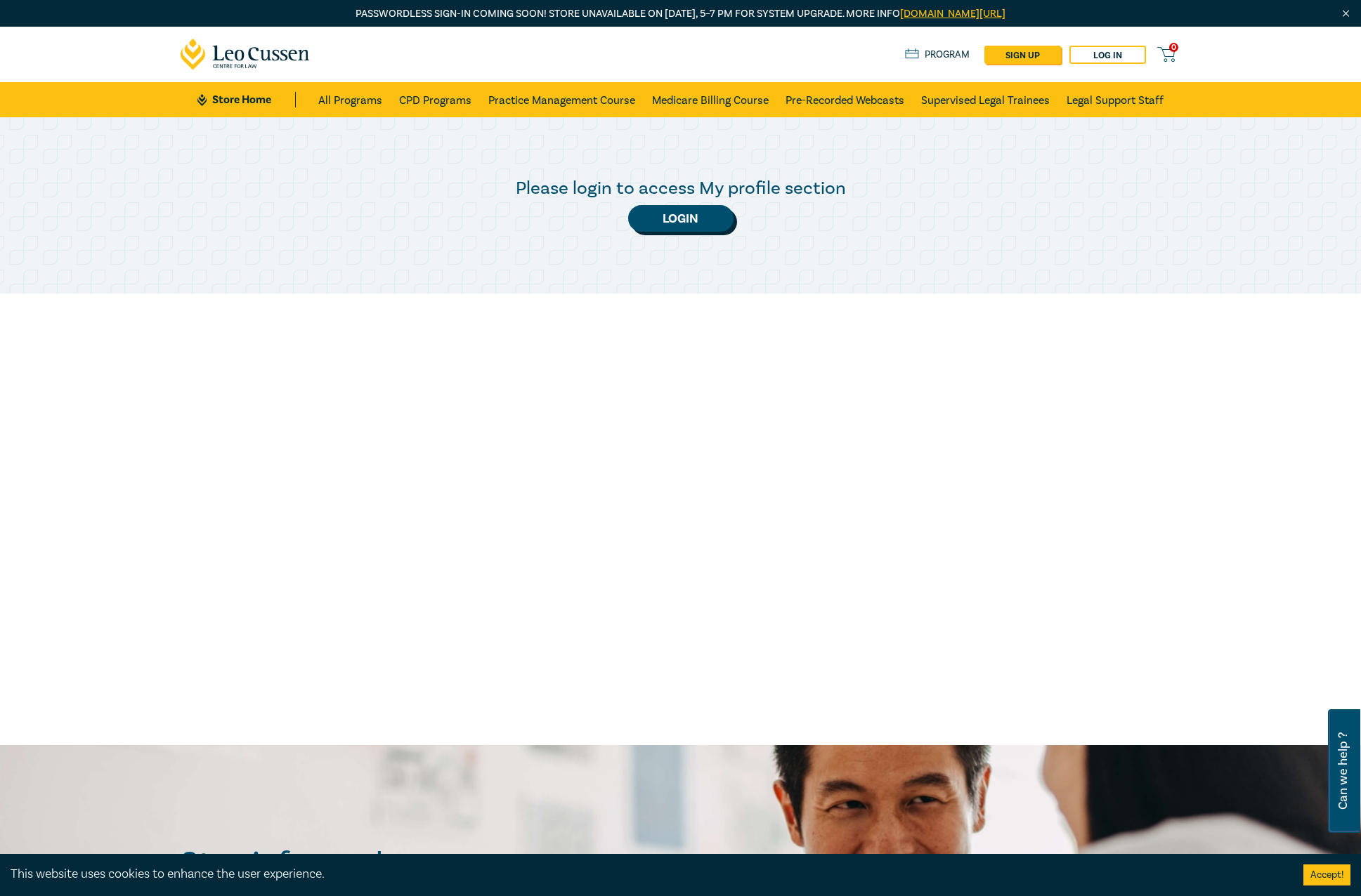
click at [674, 216] on link "Login" at bounding box center [681, 218] width 106 height 26
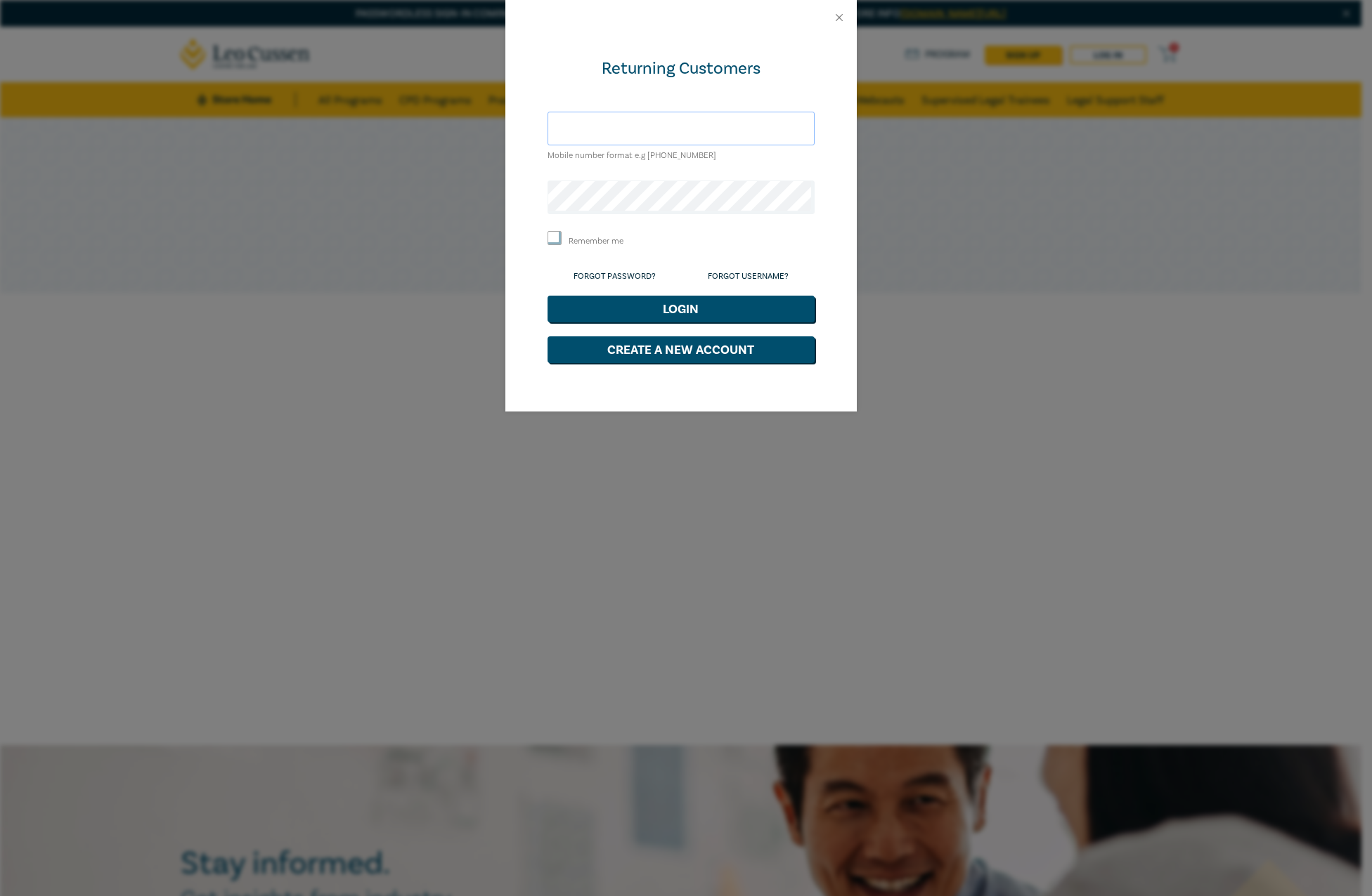
click at [661, 124] on input "text" at bounding box center [681, 128] width 267 height 33
type input "0"
type input "c.mant94"
type input "0415339896"
click at [547, 296] on button "Login" at bounding box center [681, 309] width 267 height 26
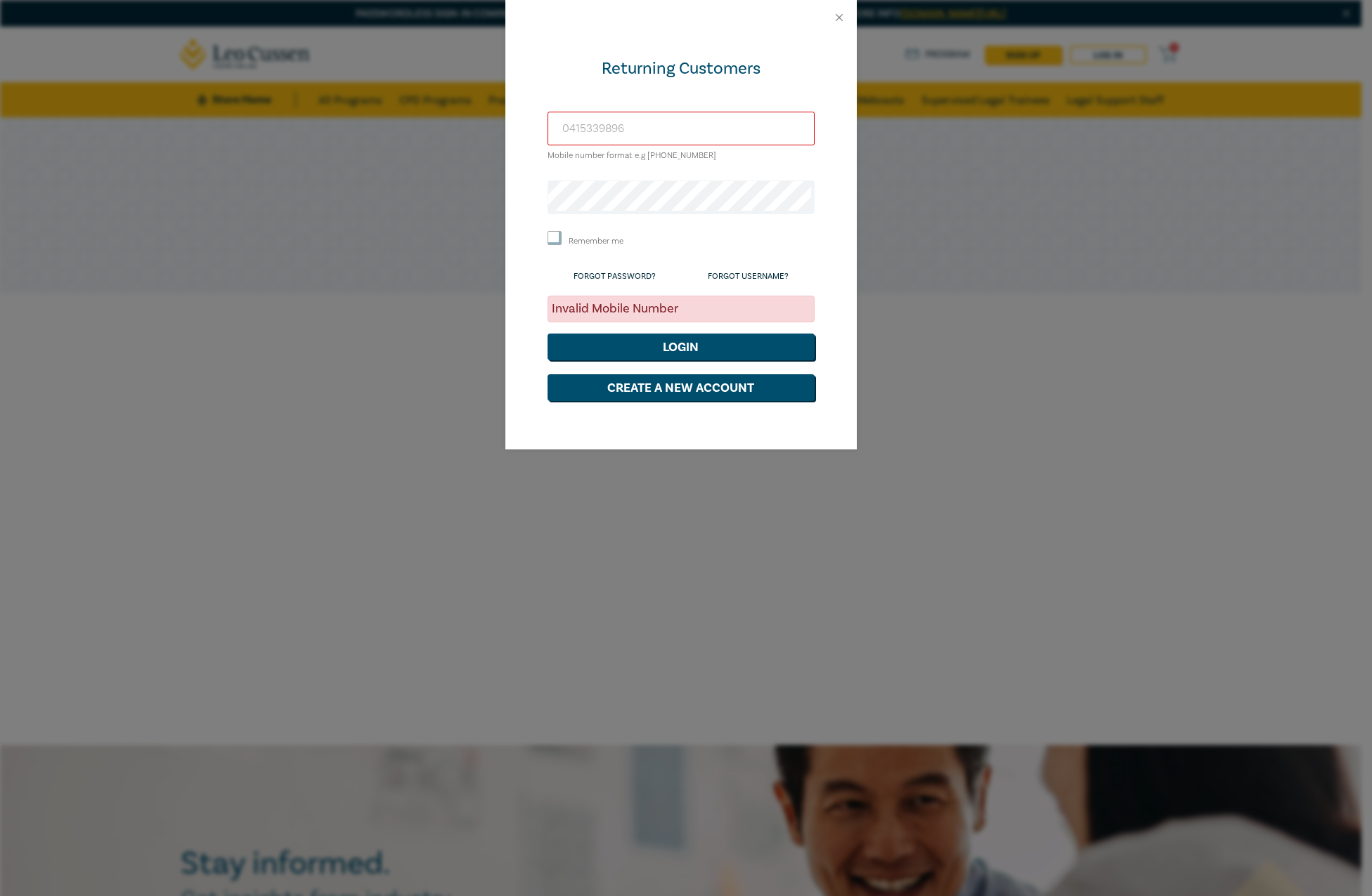
drag, startPoint x: 639, startPoint y: 118, endPoint x: 246, endPoint y: 110, distance: 393.1
click at [322, 84] on div "Returning Customers 0415339896 Mobile number format e.g +61 000000000 Remember …" at bounding box center [686, 448] width 1372 height 896
type input "[EMAIL_ADDRESS][DOMAIN_NAME]"
click at [84, 138] on div "Returning Customers c.mant@robinsongill.com.au Mobile number format e.g +61 000…" at bounding box center [686, 448] width 1372 height 896
click at [547, 333] on button "Login" at bounding box center [681, 347] width 267 height 26
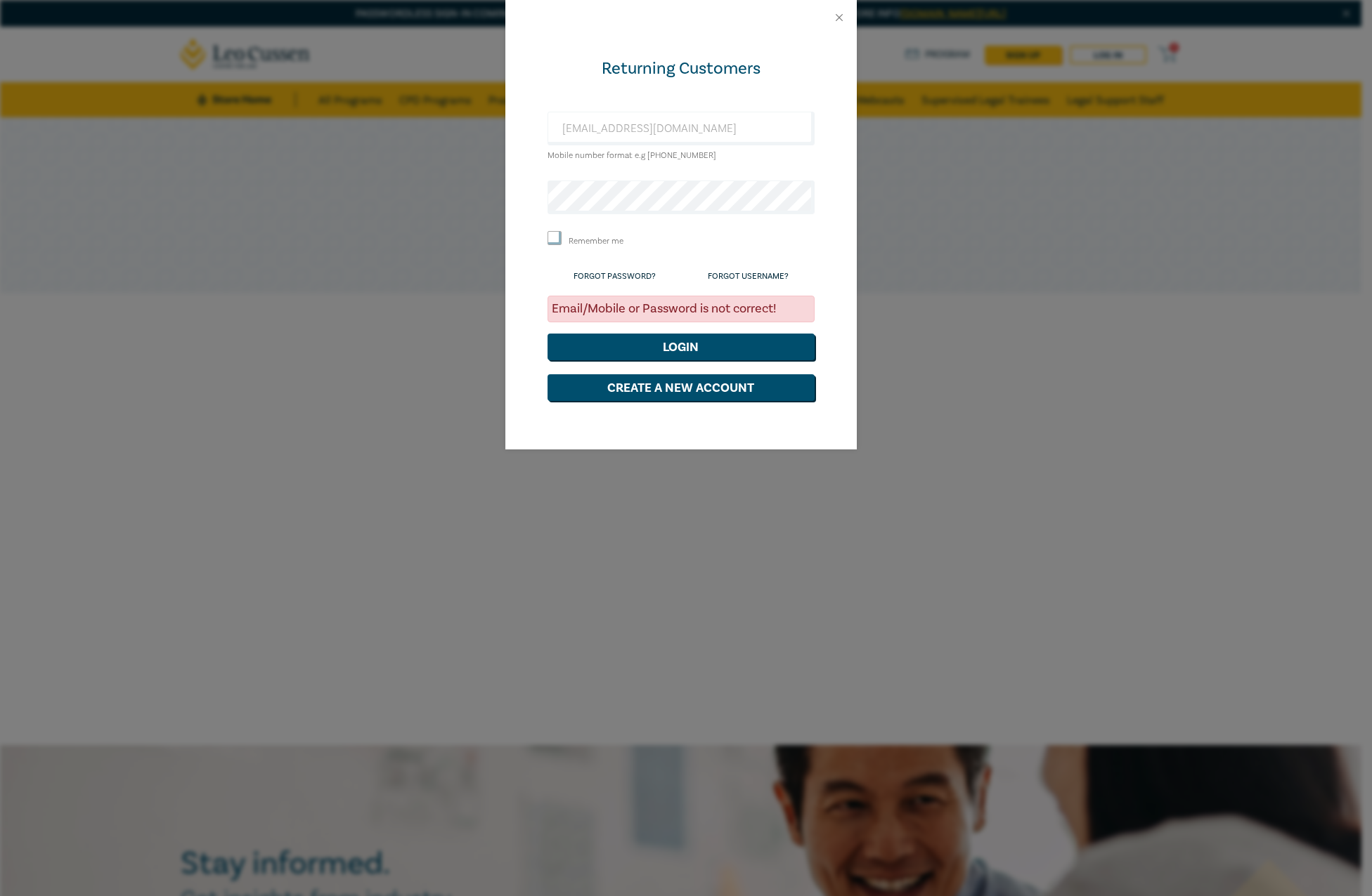
click at [212, 319] on div "Returning Customers c.mant@robinsongill.com.au Mobile number format e.g +61 000…" at bounding box center [686, 448] width 1372 height 896
click at [838, 23] on button "Close" at bounding box center [839, 17] width 12 height 12
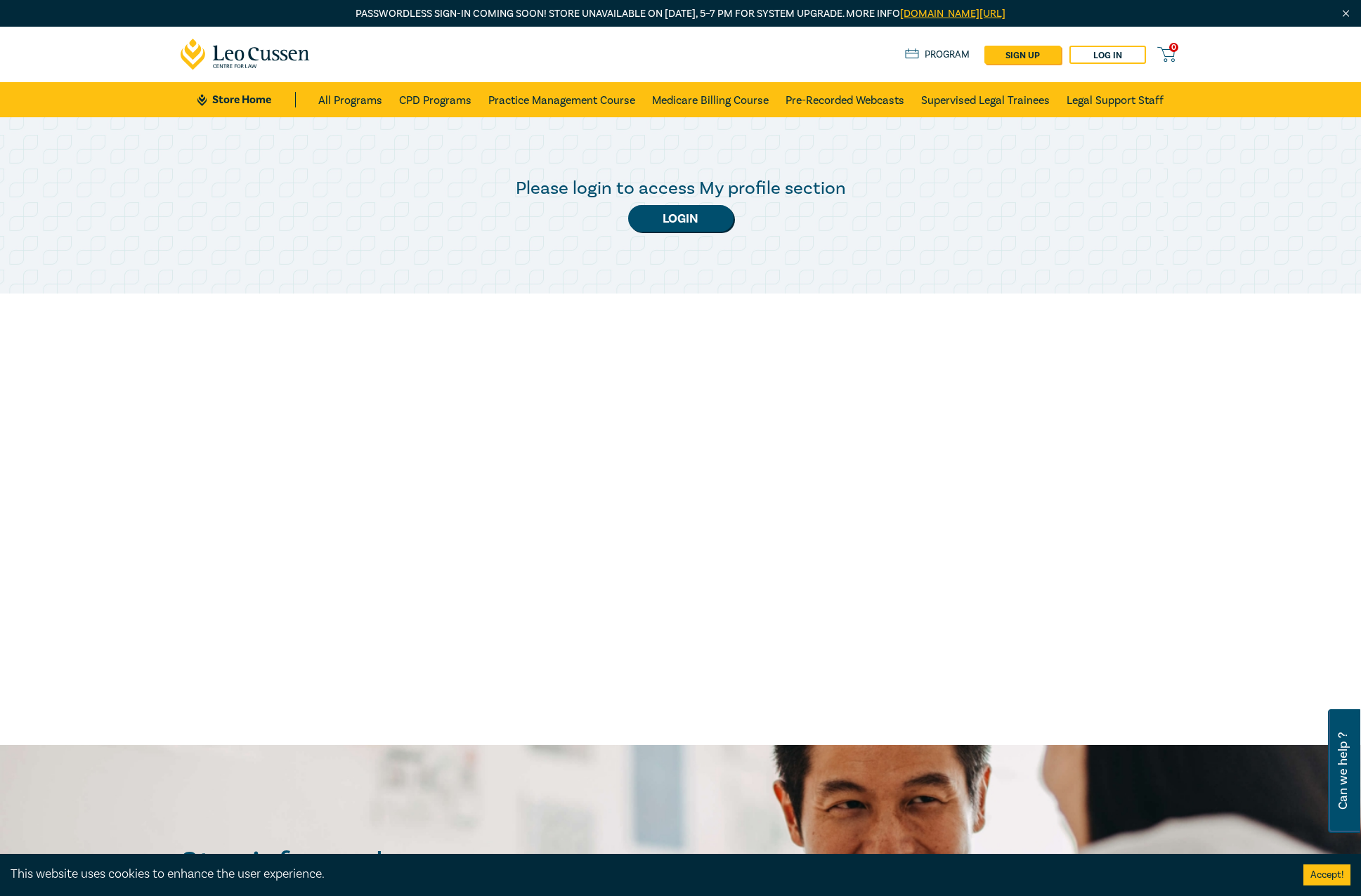
click at [321, 427] on div "Please login to access My profile section Login" at bounding box center [680, 431] width 1361 height 627
click at [942, 281] on div "Please login to access My profile section Login" at bounding box center [680, 205] width 1361 height 176
drag, startPoint x: 378, startPoint y: 20, endPoint x: 544, endPoint y: 24, distance: 166.0
click at [544, 24] on div "Passwordless sign-in coming soon! Store unavailable on 2nd Sept, 5–7 PM for sys…" at bounding box center [680, 13] width 1361 height 26
drag, startPoint x: 544, startPoint y: 24, endPoint x: 397, endPoint y: 16, distance: 147.2
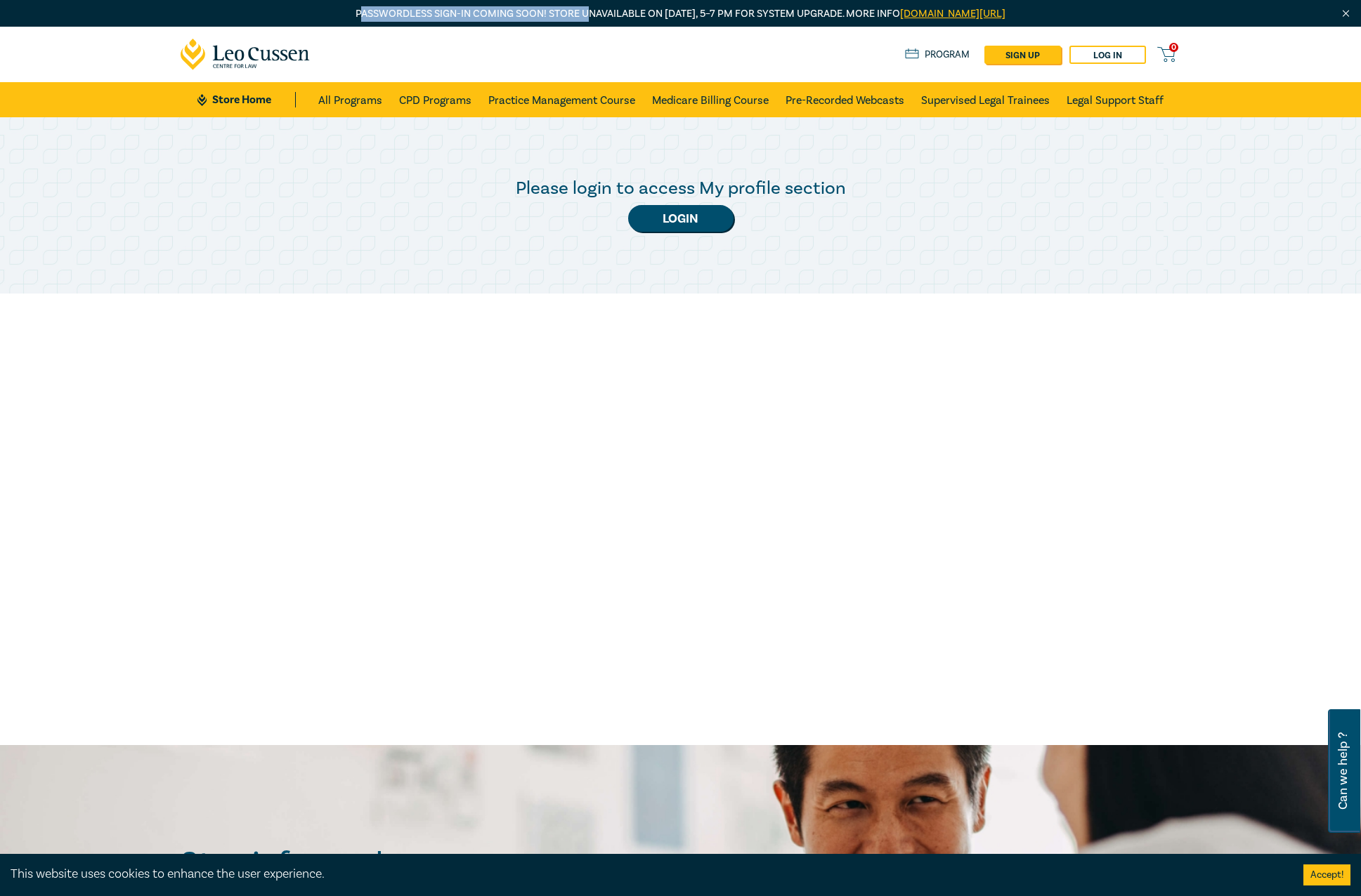
click at [397, 16] on p "Passwordless sign-in coming soon! Store unavailable on 2nd Sept, 5–7 PM for sys…" at bounding box center [680, 14] width 1000 height 16
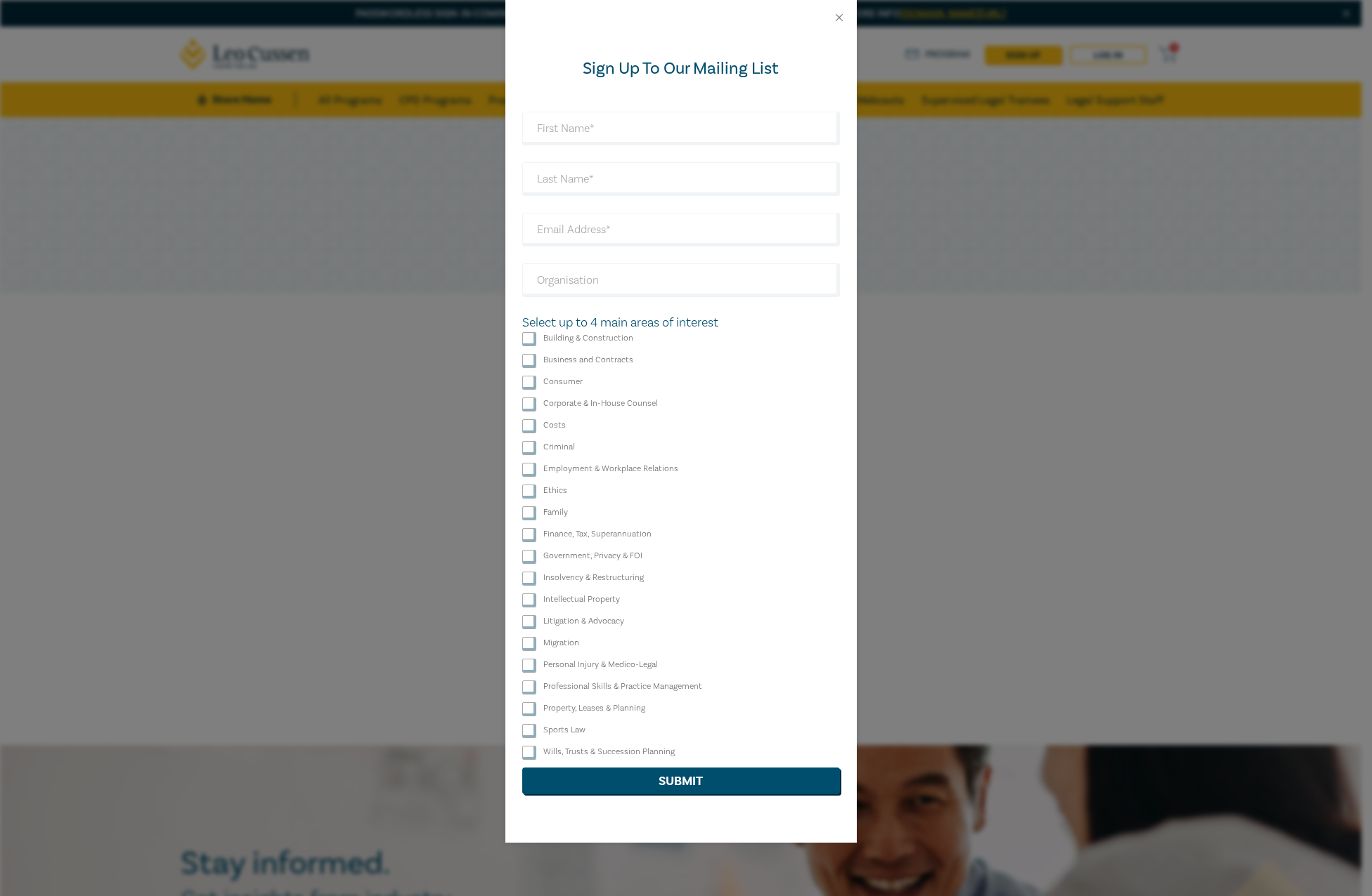
click at [223, 319] on div "Sign Up To Our Mailing List Select up to 4 main areas of interest Building & Co…" at bounding box center [686, 448] width 1372 height 896
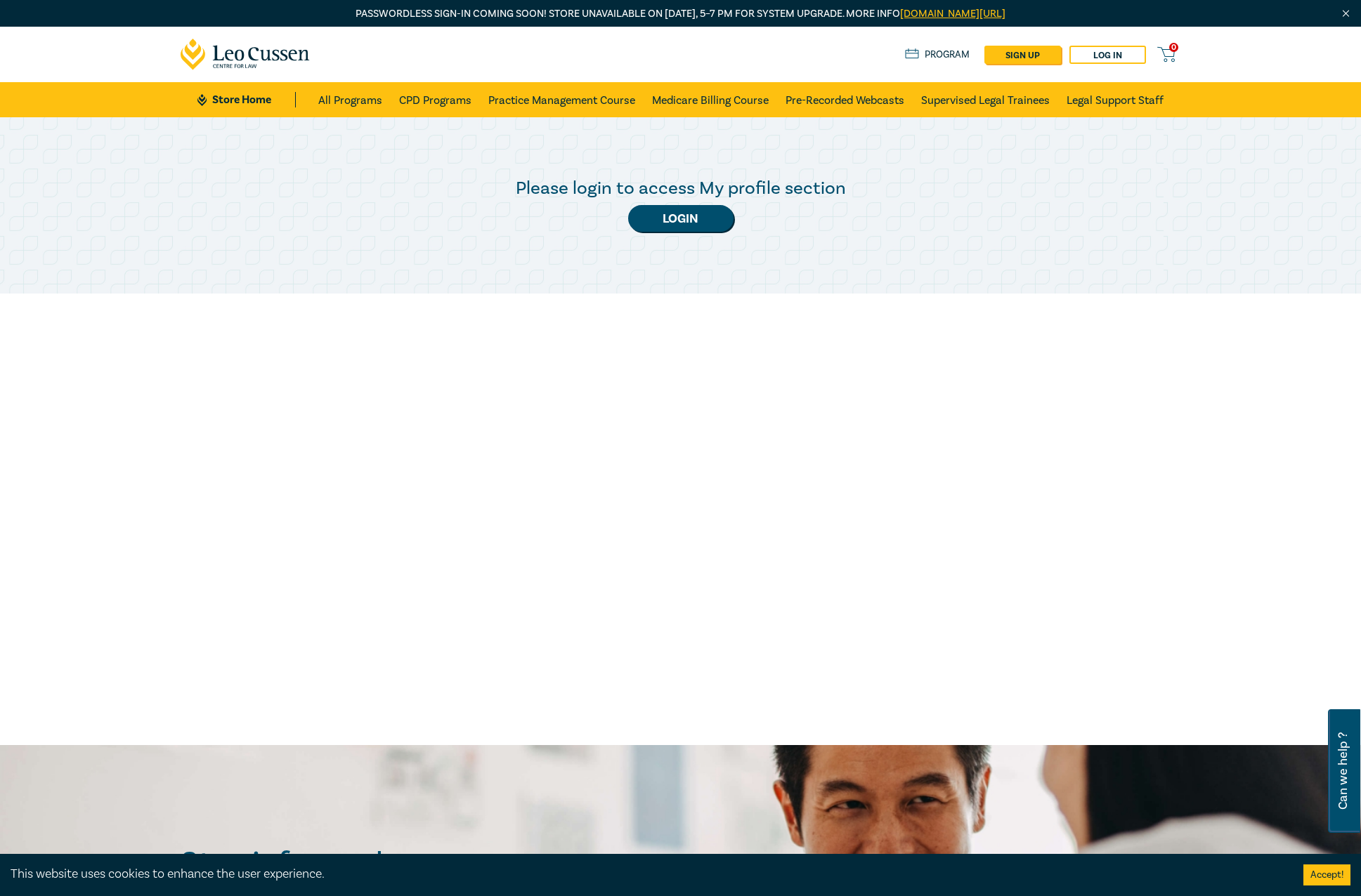
click at [999, 408] on div "Please login to access My profile section Login" at bounding box center [680, 431] width 1361 height 627
drag, startPoint x: 1019, startPoint y: 397, endPoint x: 1010, endPoint y: 400, distance: 9.5
click at [1019, 397] on div "Please login to access My profile section Login" at bounding box center [680, 431] width 1361 height 627
